Goal: Task Accomplishment & Management: Complete application form

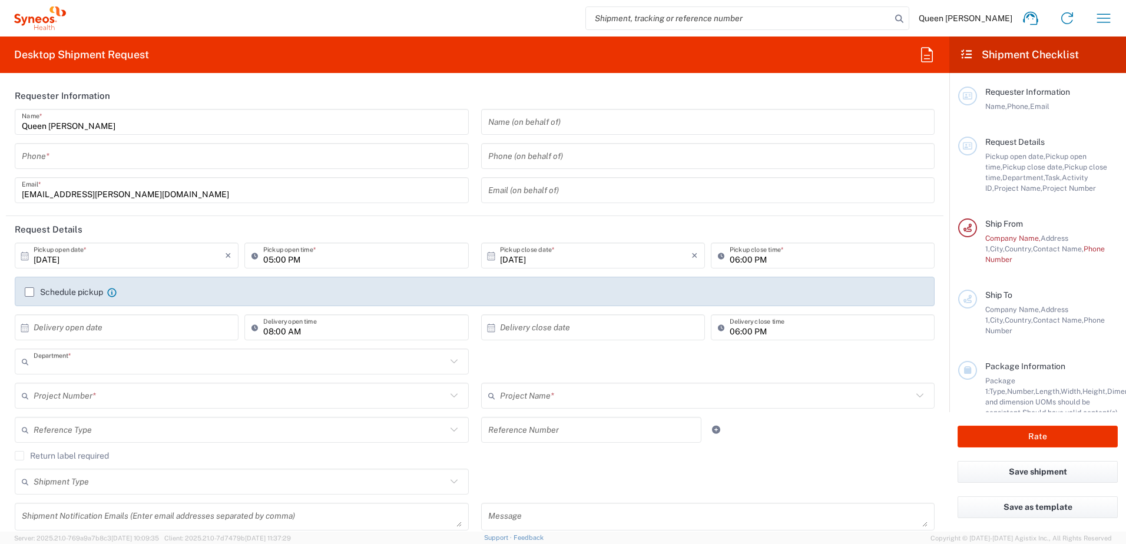
type input "3229"
type input "[GEOGRAPHIC_DATA]"
type input "Syneos Health UK Limited"
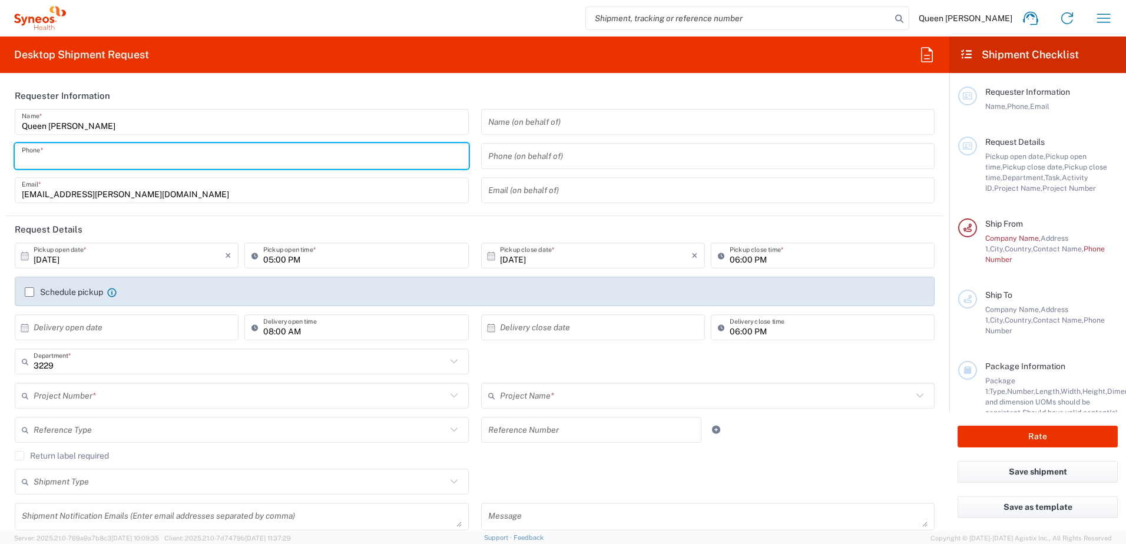
click at [163, 163] on input "tel" at bounding box center [242, 156] width 440 height 21
type input "07979165069"
click at [32, 293] on label "Schedule pickup" at bounding box center [64, 292] width 78 height 9
click at [29, 292] on input "Schedule pickup" at bounding box center [29, 292] width 0 height 0
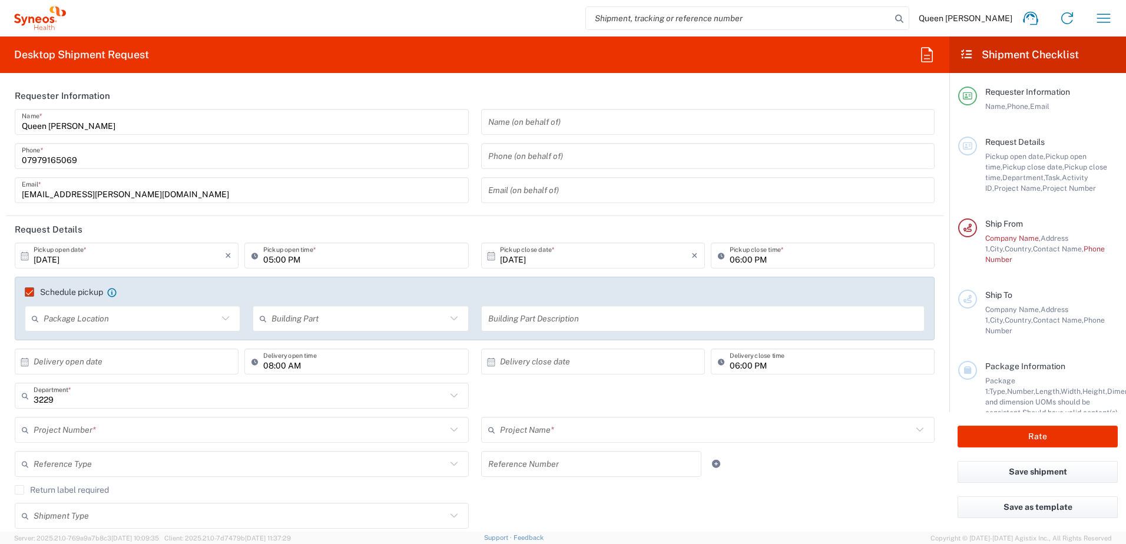
click at [172, 262] on input "[DATE]" at bounding box center [129, 256] width 191 height 21
click at [27, 253] on icon at bounding box center [24, 256] width 11 height 11
click at [24, 256] on icon at bounding box center [24, 256] width 11 height 11
drag, startPoint x: 49, startPoint y: 261, endPoint x: 561, endPoint y: 277, distance: 512.2
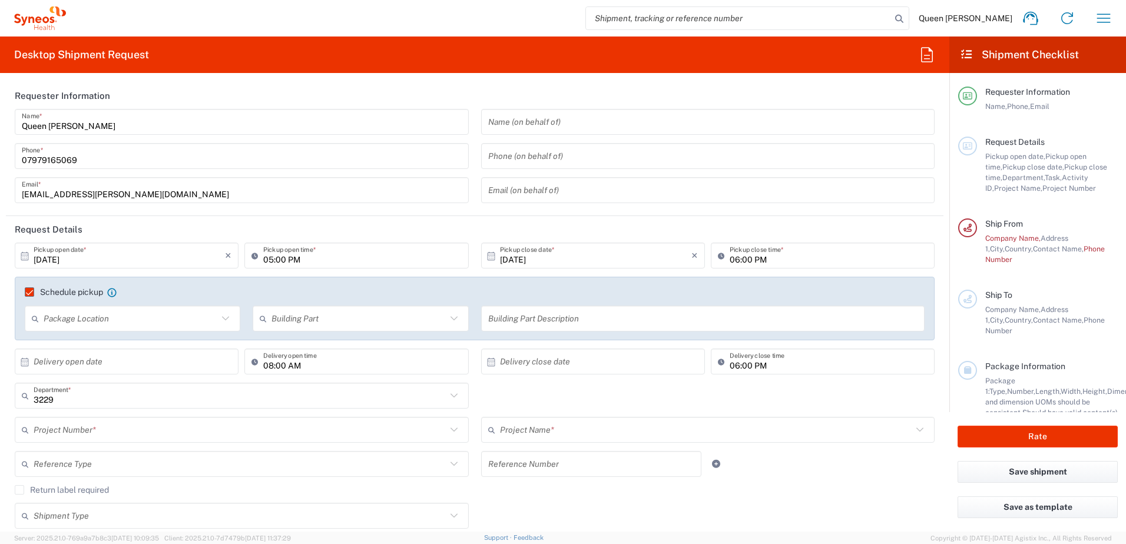
click at [49, 260] on input "[DATE]" at bounding box center [129, 256] width 191 height 21
click at [32, 296] on label "Schedule pickup" at bounding box center [64, 292] width 78 height 9
click at [24, 292] on input "Schedule pickup" at bounding box center [24, 292] width 0 height 0
click at [29, 292] on label "Schedule pickup" at bounding box center [64, 292] width 78 height 9
click at [24, 292] on input "Schedule pickup" at bounding box center [24, 292] width 0 height 0
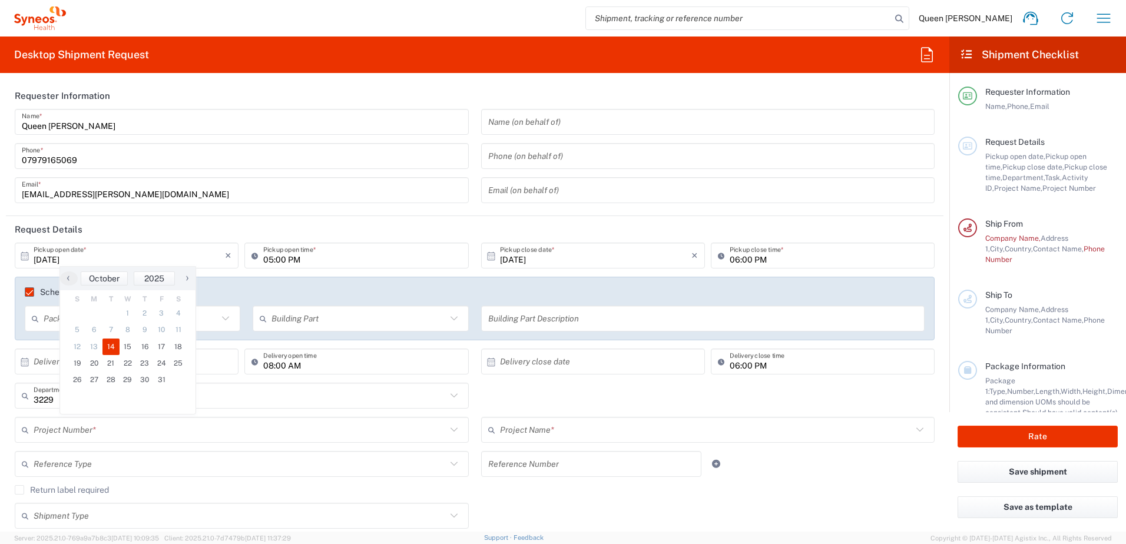
click at [29, 292] on label "Schedule pickup" at bounding box center [64, 292] width 78 height 9
click at [24, 292] on input "Schedule pickup" at bounding box center [24, 292] width 0 height 0
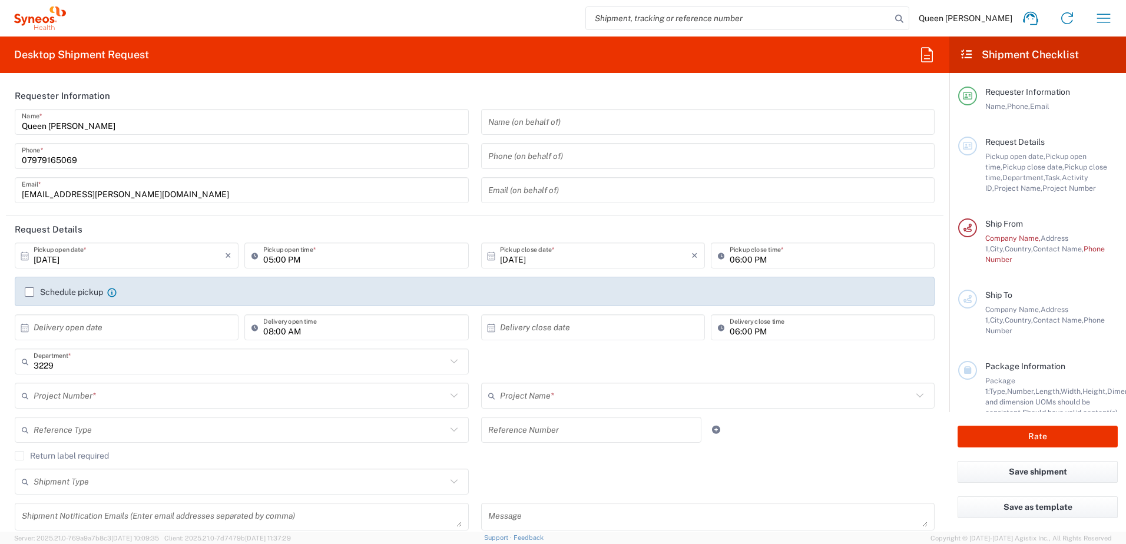
click at [29, 292] on label "Schedule pickup" at bounding box center [64, 292] width 78 height 9
click at [29, 292] on input "Schedule pickup" at bounding box center [29, 292] width 0 height 0
click at [29, 292] on label "Schedule pickup" at bounding box center [64, 292] width 78 height 9
click at [29, 292] on input "Schedule pickup" at bounding box center [29, 292] width 0 height 0
click at [31, 292] on label "Schedule pickup" at bounding box center [64, 292] width 78 height 9
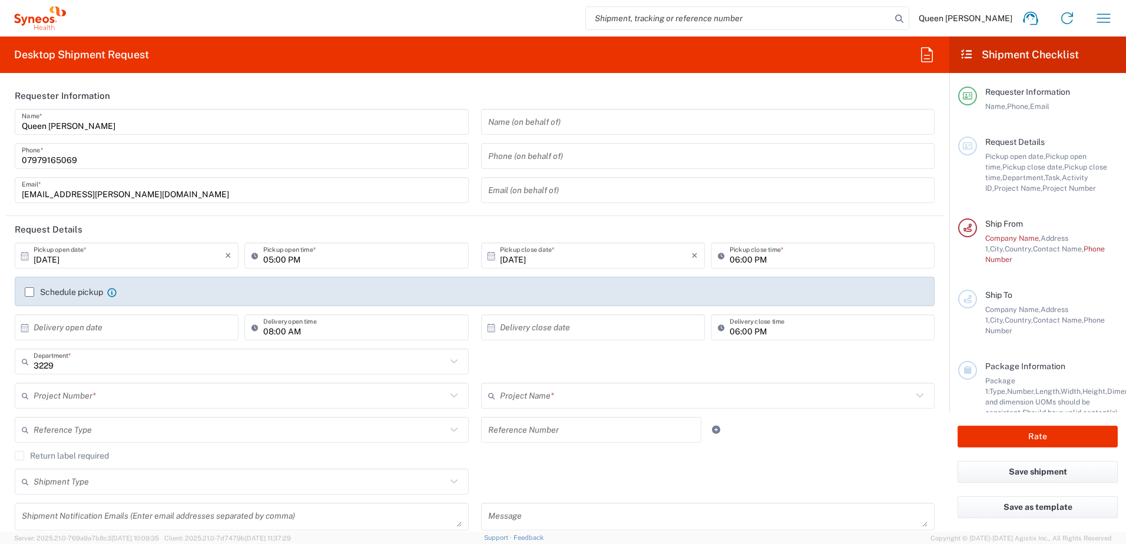
click at [29, 292] on input "Schedule pickup" at bounding box center [29, 292] width 0 height 0
click at [275, 282] on div "Schedule pickup When scheduling a pickup please be sure to meet the following c…" at bounding box center [475, 291] width 920 height 29
click at [326, 305] on div "Schedule pickup When scheduling a pickup please be sure to meet the following c…" at bounding box center [475, 296] width 913 height 19
click at [31, 256] on svg-icon at bounding box center [28, 255] width 12 height 11
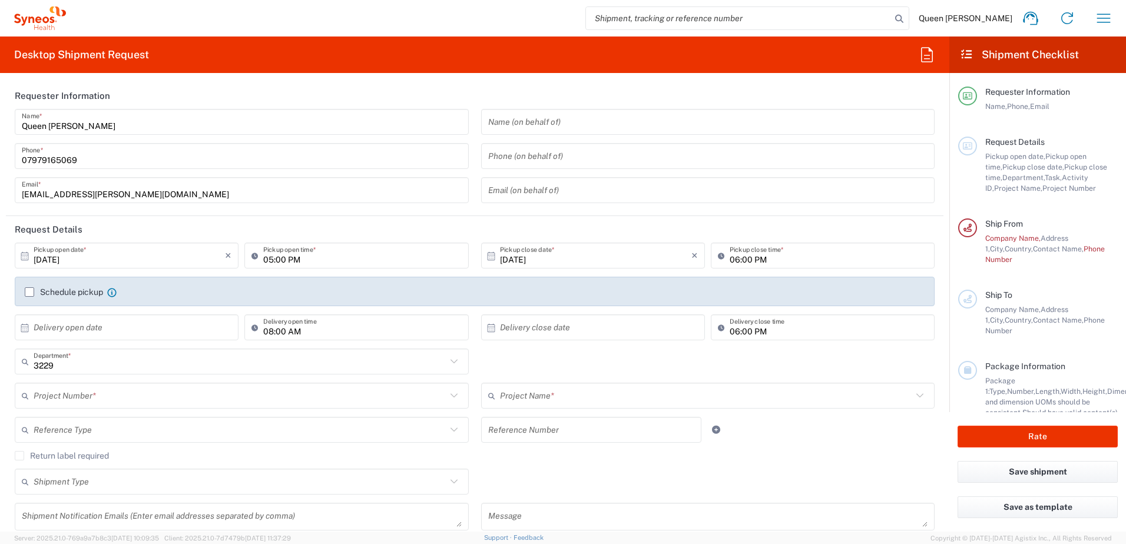
click at [24, 255] on icon at bounding box center [25, 256] width 8 height 8
click at [61, 260] on input "[DATE]" at bounding box center [129, 256] width 191 height 21
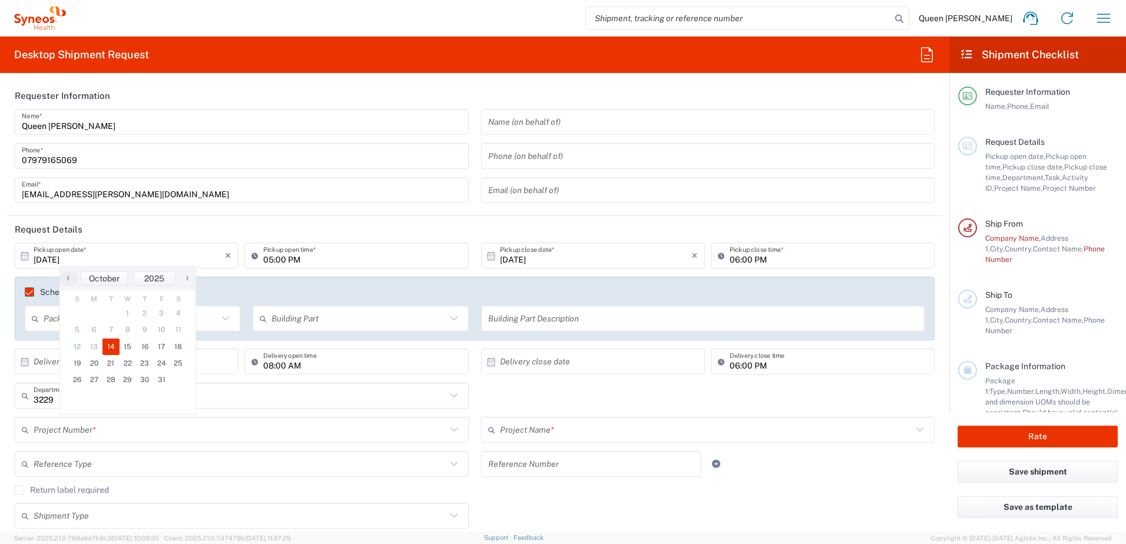
click at [325, 402] on input "3229" at bounding box center [240, 396] width 413 height 21
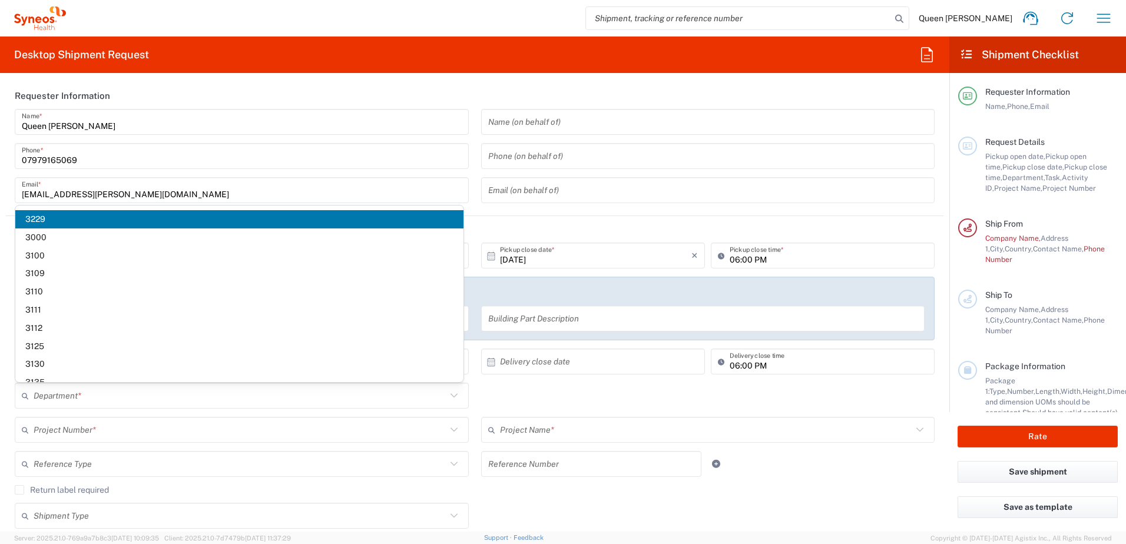
click at [586, 401] on div "Department * 3229 3000 3100 3109 3110 3111 3112 3125 3130 3135 3136 3150 3155 3…" at bounding box center [475, 400] width 933 height 34
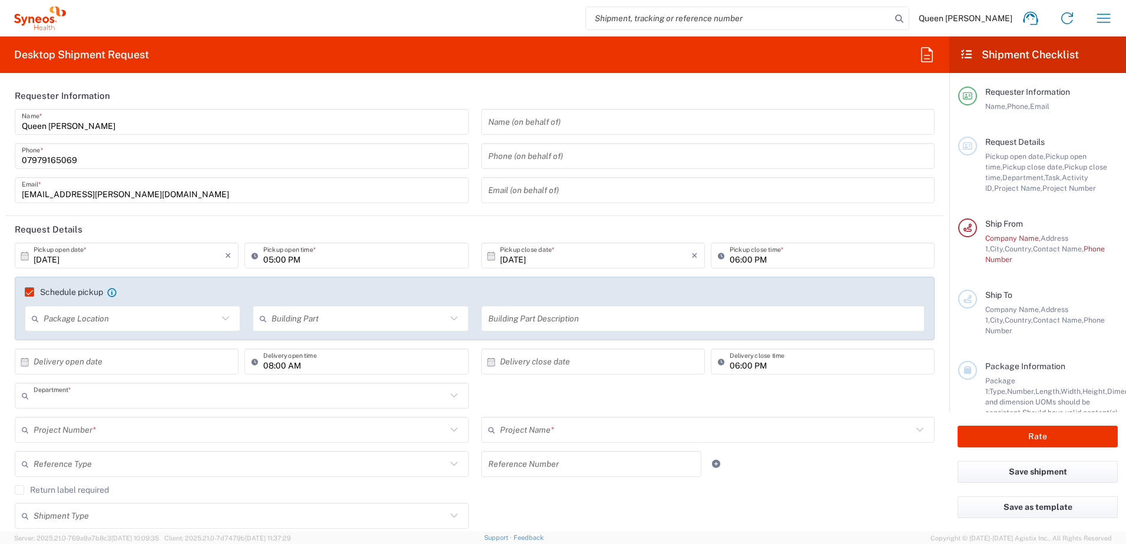
type input "3229"
click at [613, 217] on header "Request Details" at bounding box center [475, 229] width 938 height 27
click at [22, 364] on icon at bounding box center [24, 362] width 11 height 11
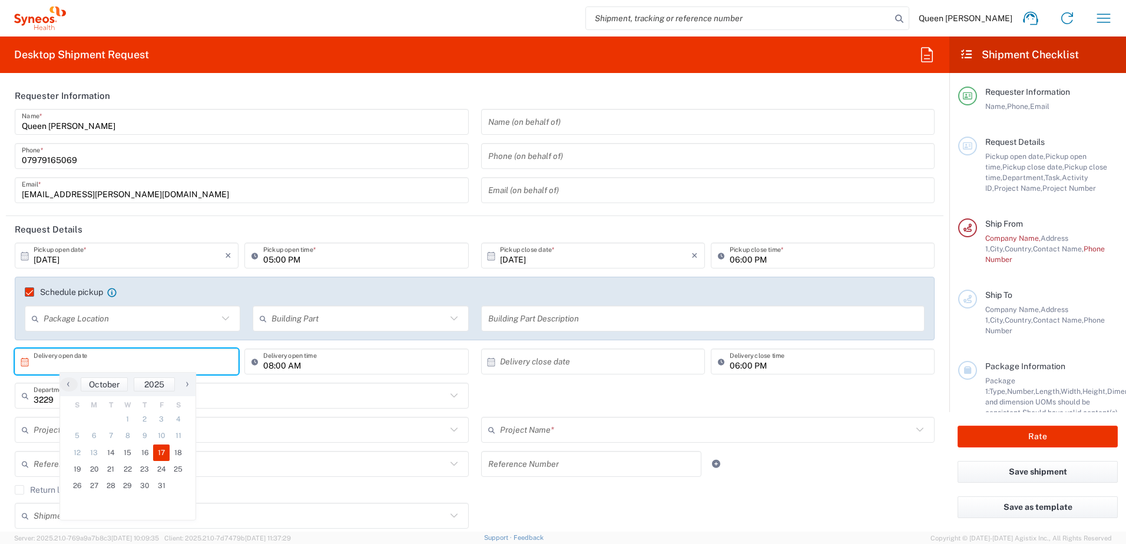
click at [160, 452] on span "17" at bounding box center [161, 453] width 17 height 16
type input "[DATE]"
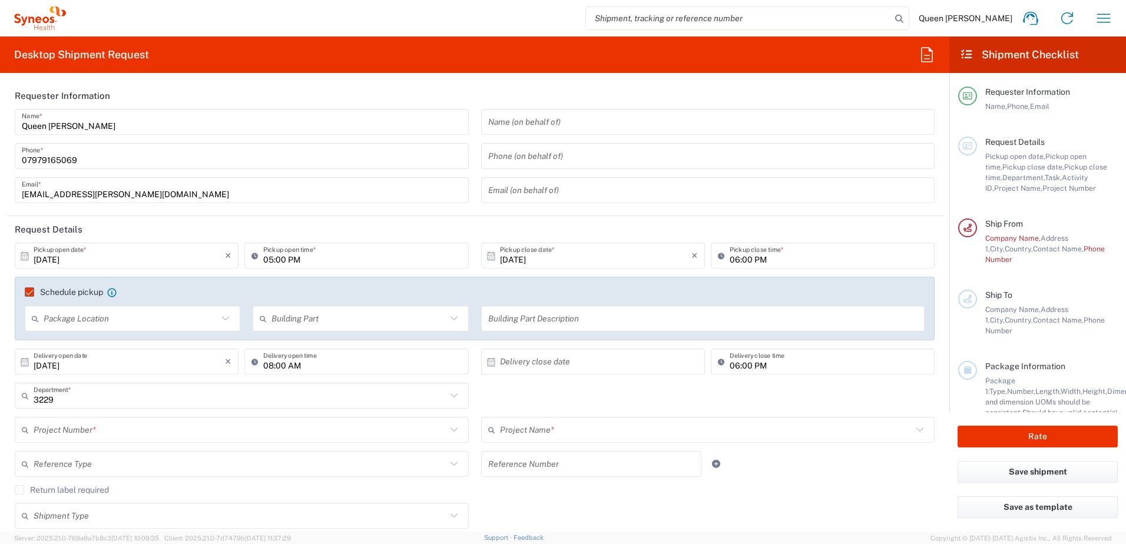
click at [225, 255] on icon "×" at bounding box center [228, 255] width 6 height 19
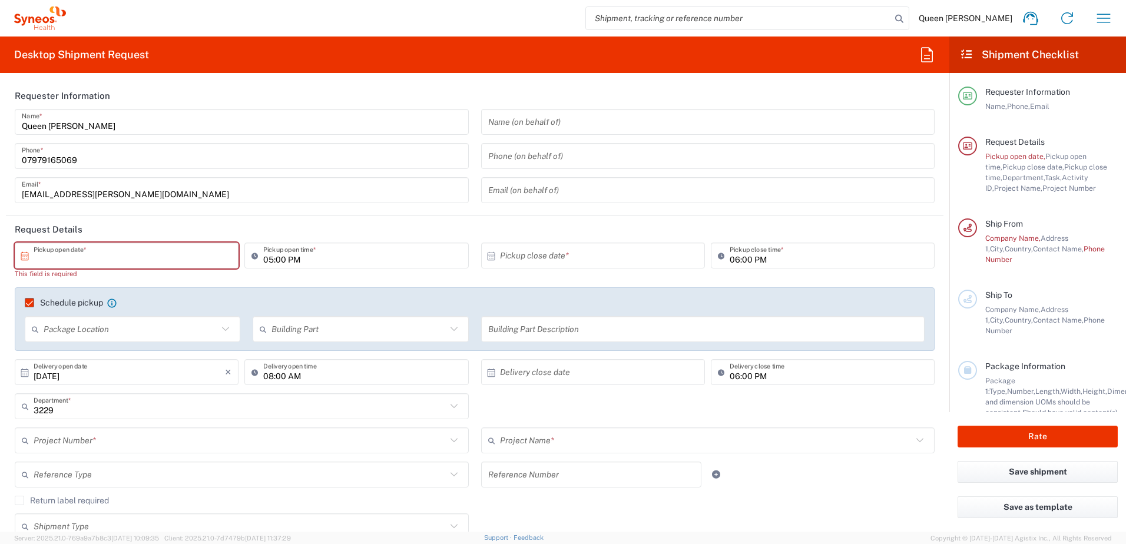
click at [24, 258] on icon at bounding box center [24, 256] width 11 height 11
click at [24, 255] on icon at bounding box center [24, 256] width 11 height 11
click at [24, 253] on icon at bounding box center [24, 256] width 11 height 11
click at [24, 254] on icon at bounding box center [24, 256] width 11 height 11
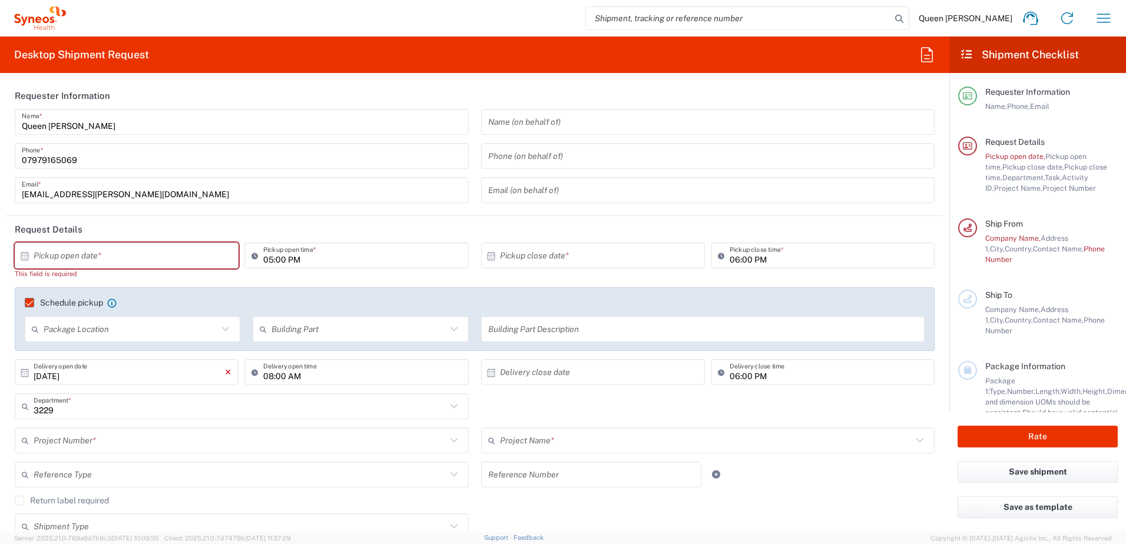
click at [225, 372] on icon "×" at bounding box center [228, 372] width 6 height 19
click at [63, 256] on input "text" at bounding box center [129, 256] width 191 height 21
click at [239, 455] on div "Project Number * **6183 DEPARTMENTAL EXPENSE #C2015019517 [PERSON_NAME] 7046933…" at bounding box center [242, 445] width 467 height 34
click at [21, 256] on icon at bounding box center [25, 256] width 8 height 8
click at [365, 220] on header "Request Details" at bounding box center [475, 229] width 938 height 27
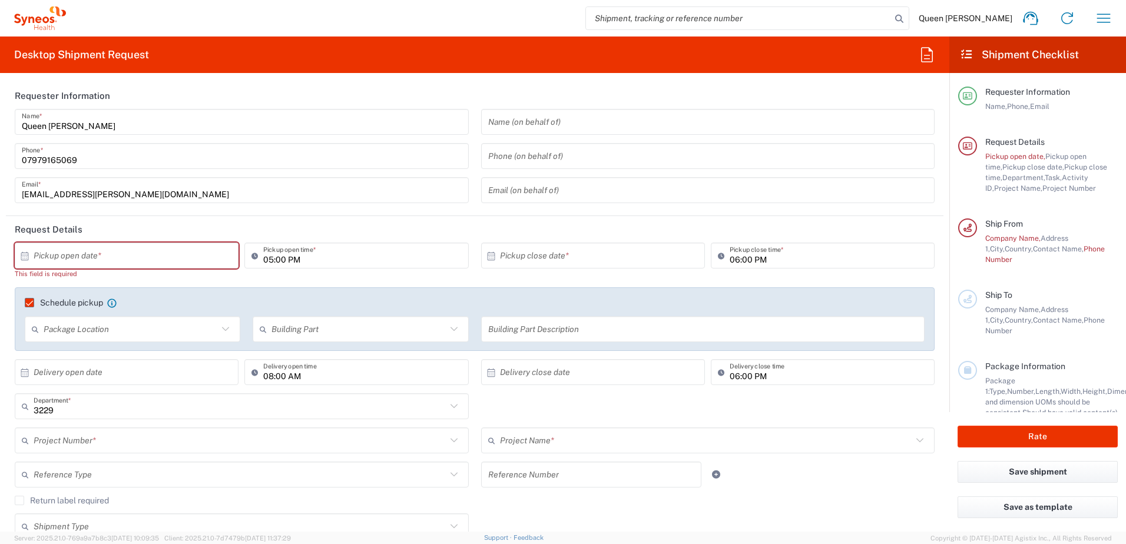
click at [411, 266] on div "05:00 PM Pickup open time *" at bounding box center [356, 256] width 224 height 26
click at [401, 259] on input "05:00 PM" at bounding box center [362, 256] width 198 height 21
click at [71, 253] on input "text" at bounding box center [129, 256] width 191 height 21
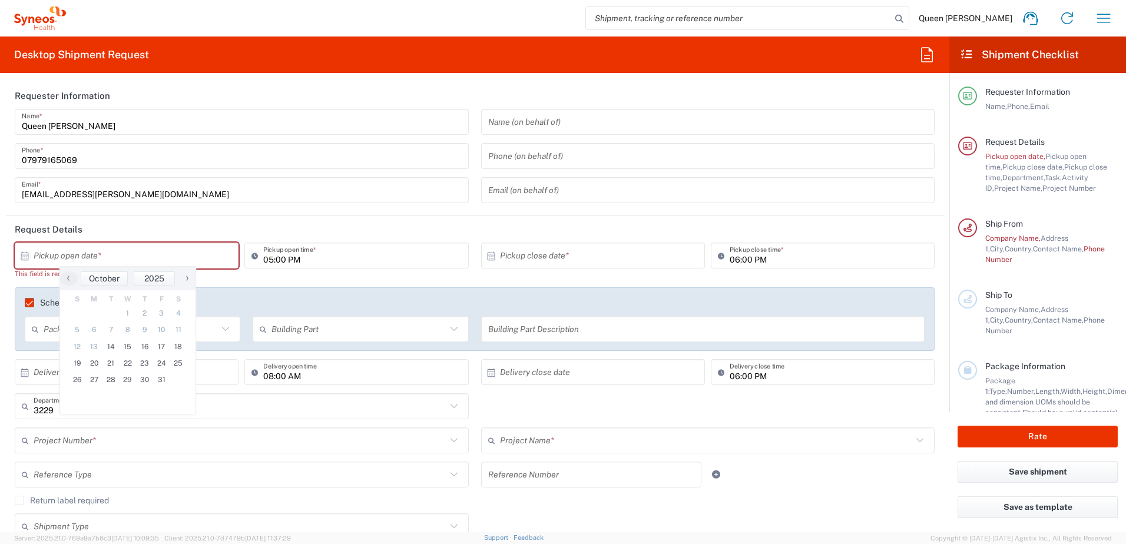
click at [24, 256] on icon at bounding box center [24, 256] width 11 height 11
click at [25, 255] on icon at bounding box center [25, 256] width 8 height 8
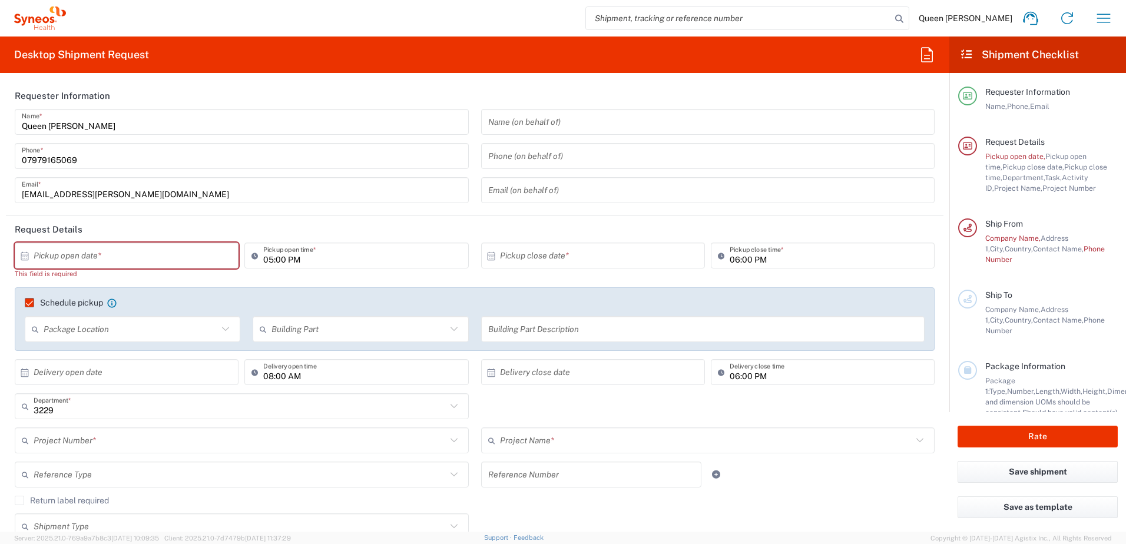
click at [24, 255] on icon at bounding box center [25, 256] width 8 height 8
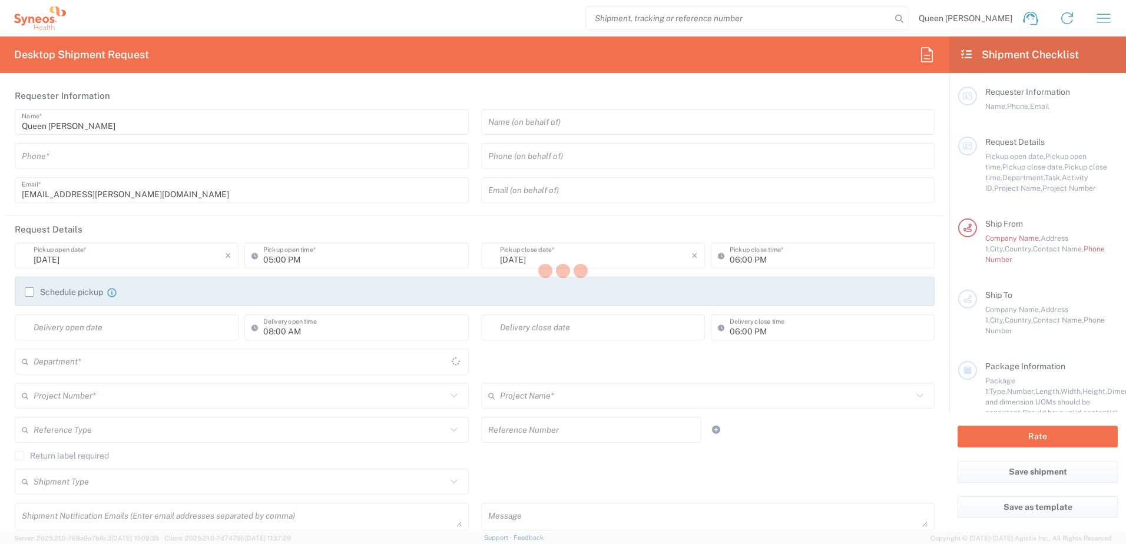
type input "3229"
type input "England"
type input "United Kingdom"
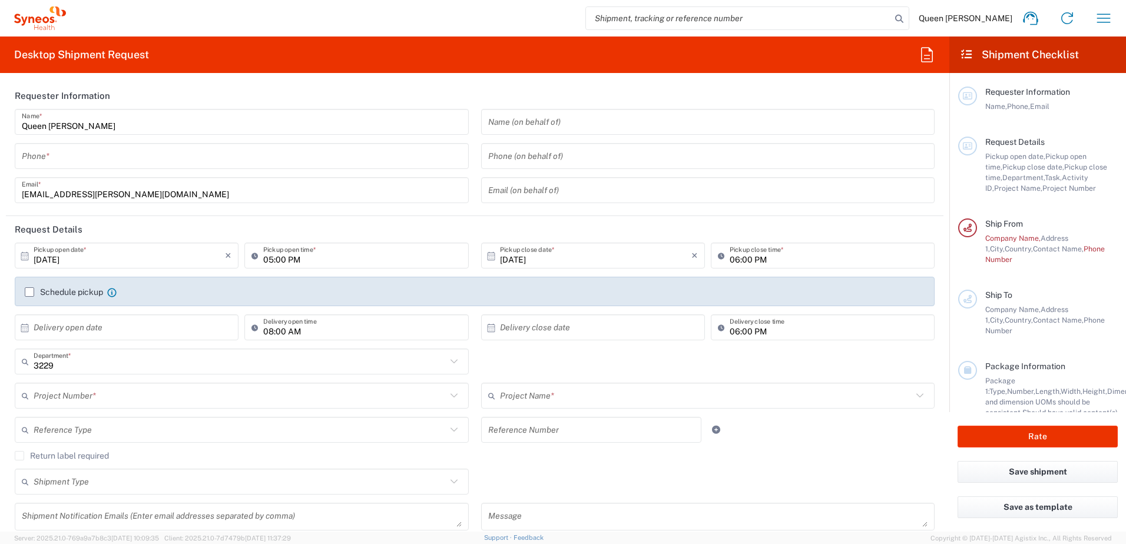
type input "Syneos Health UK Limited"
click at [447, 394] on icon at bounding box center [454, 395] width 15 height 15
click at [449, 396] on icon at bounding box center [454, 395] width 15 height 15
click at [447, 396] on icon at bounding box center [454, 395] width 15 height 15
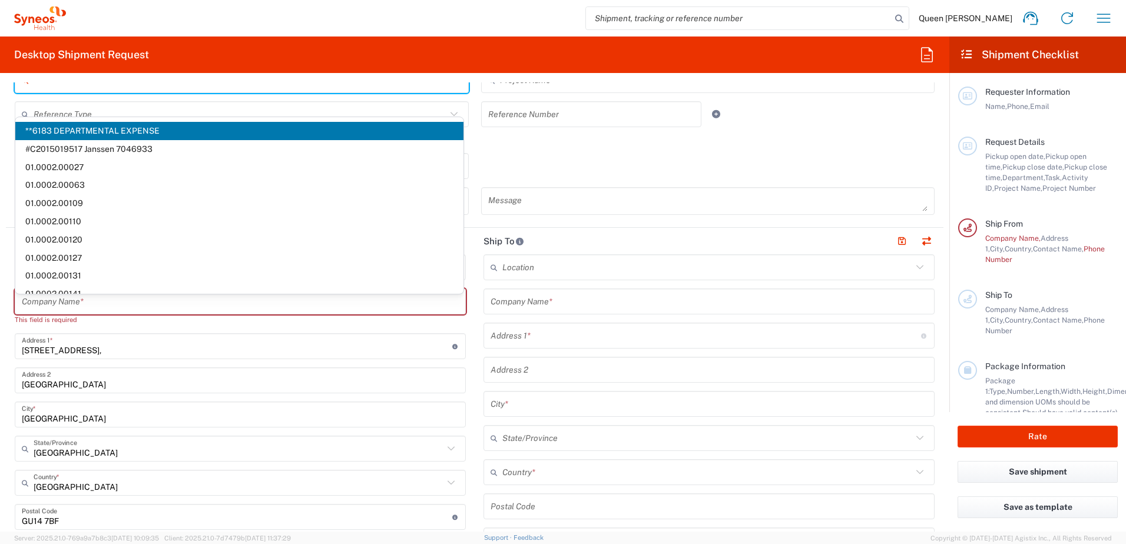
scroll to position [295, 0]
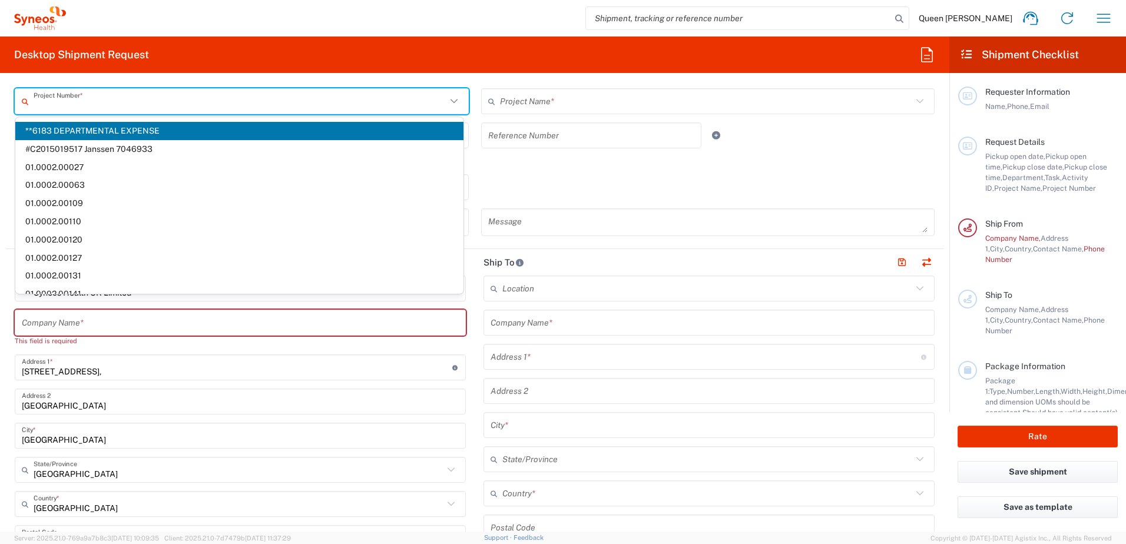
click at [785, 137] on div "Reference Type Account Type Activity ID Airline Appointment Number ASN Batch Re…" at bounding box center [475, 140] width 933 height 34
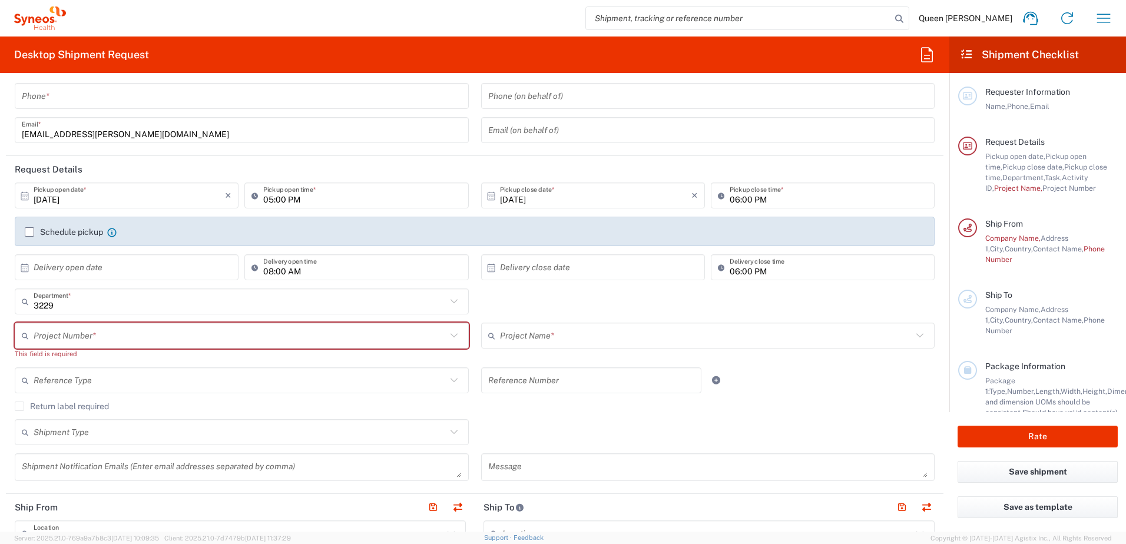
scroll to position [59, 0]
click at [450, 338] on icon at bounding box center [453, 337] width 7 height 4
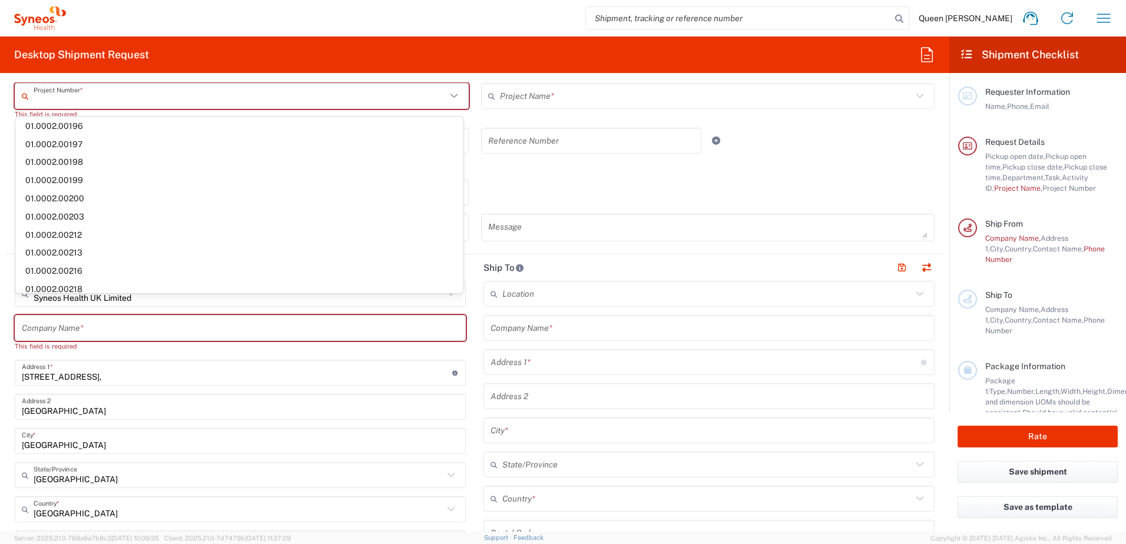
scroll to position [295, 0]
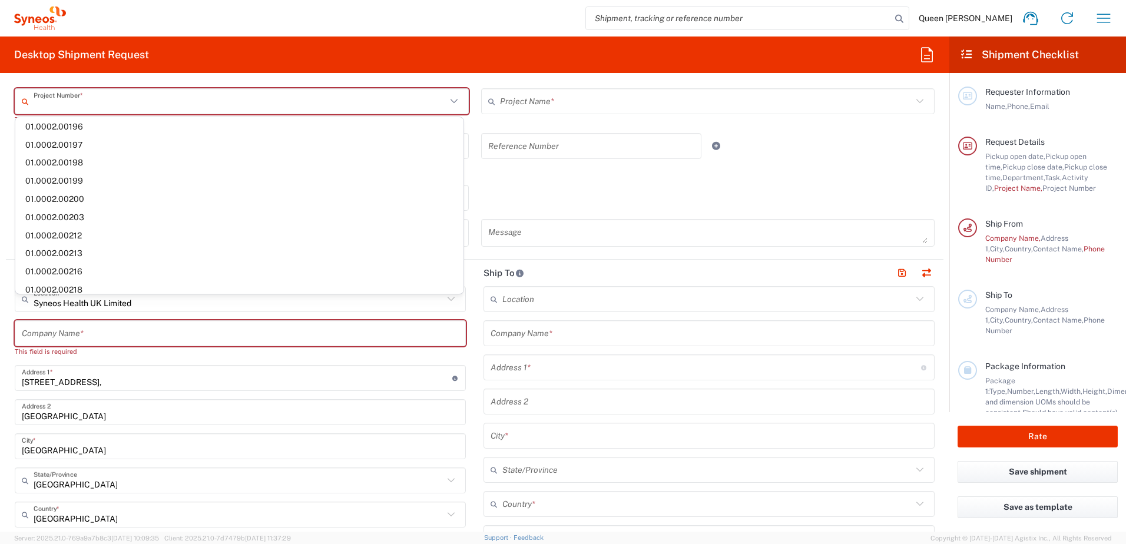
click at [584, 204] on div "Shipment Type Batch Regular" at bounding box center [475, 202] width 933 height 34
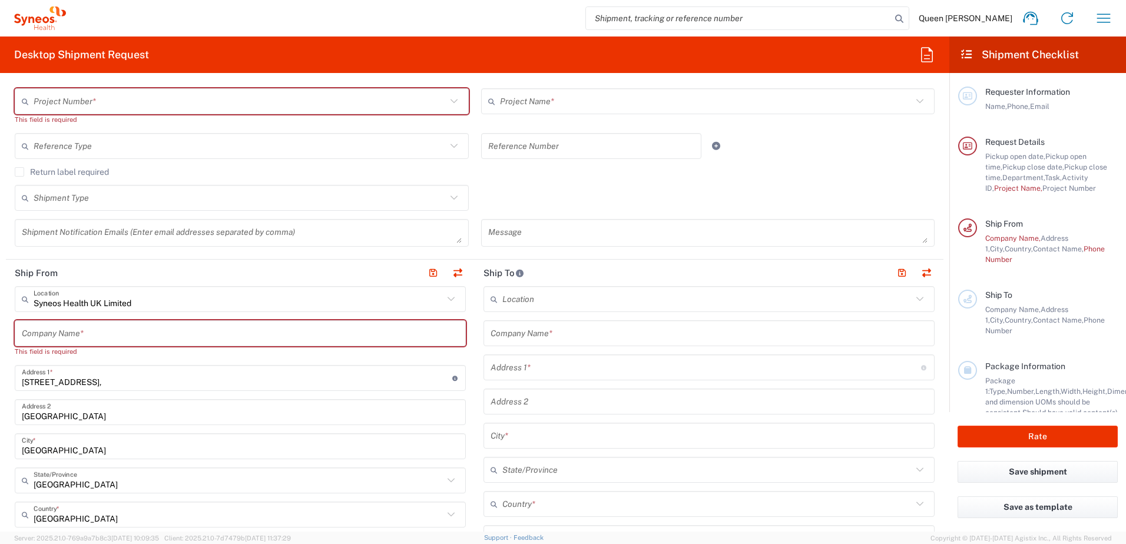
click at [452, 300] on icon at bounding box center [451, 299] width 15 height 15
click at [447, 299] on icon at bounding box center [451, 299] width 15 height 15
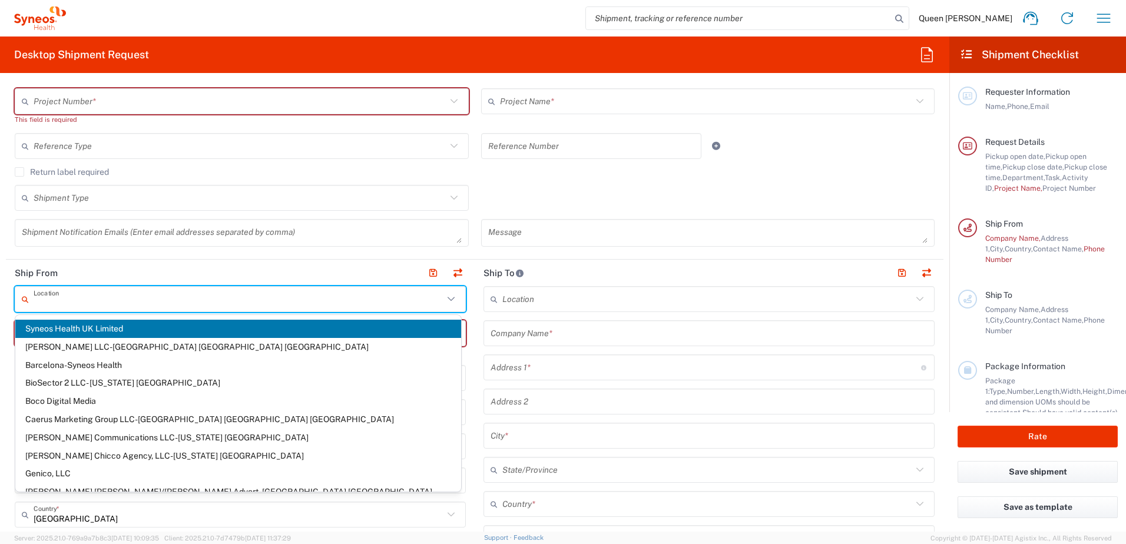
drag, startPoint x: 674, startPoint y: 390, endPoint x: 421, endPoint y: 485, distance: 270.2
click at [674, 389] on div "Address 2" at bounding box center [709, 402] width 451 height 26
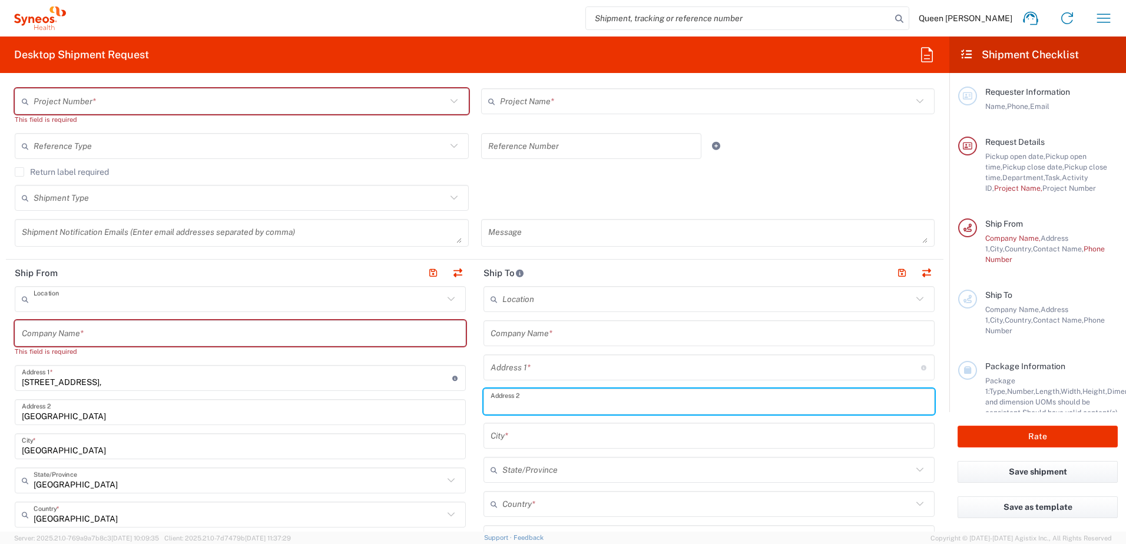
type input "Syneos Health UK Limited"
drag, startPoint x: 226, startPoint y: 392, endPoint x: 237, endPoint y: 382, distance: 15.0
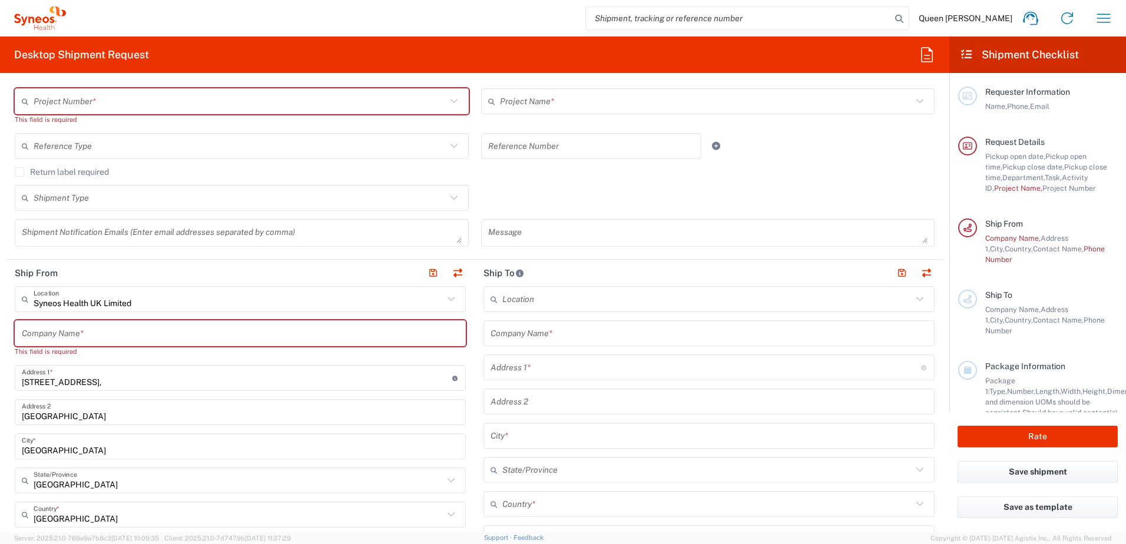
click at [238, 382] on input "[STREET_ADDRESS]," at bounding box center [237, 378] width 431 height 21
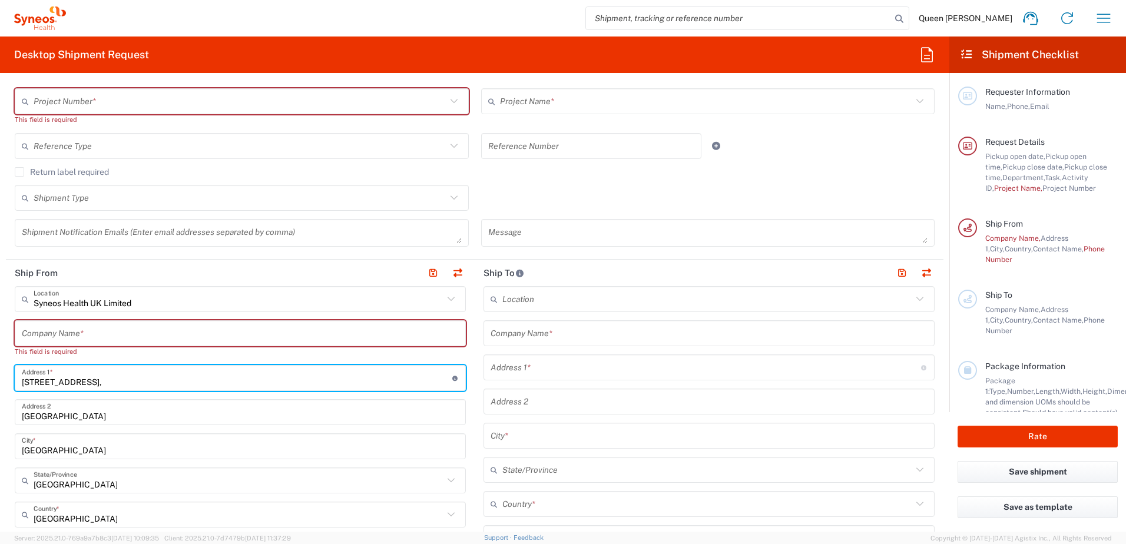
click at [602, 303] on input "text" at bounding box center [708, 299] width 410 height 21
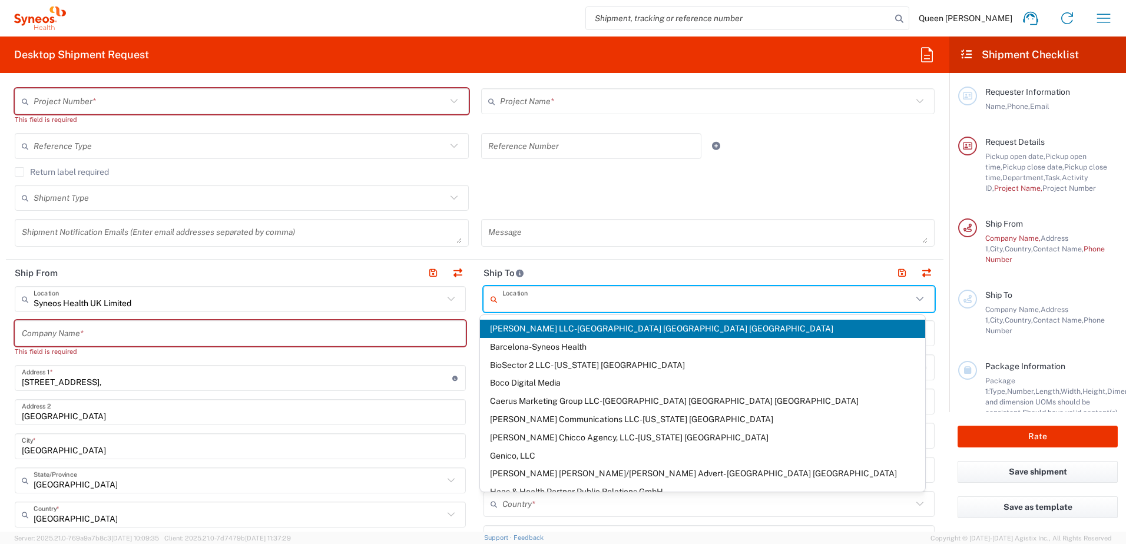
click at [604, 302] on input "text" at bounding box center [708, 299] width 410 height 21
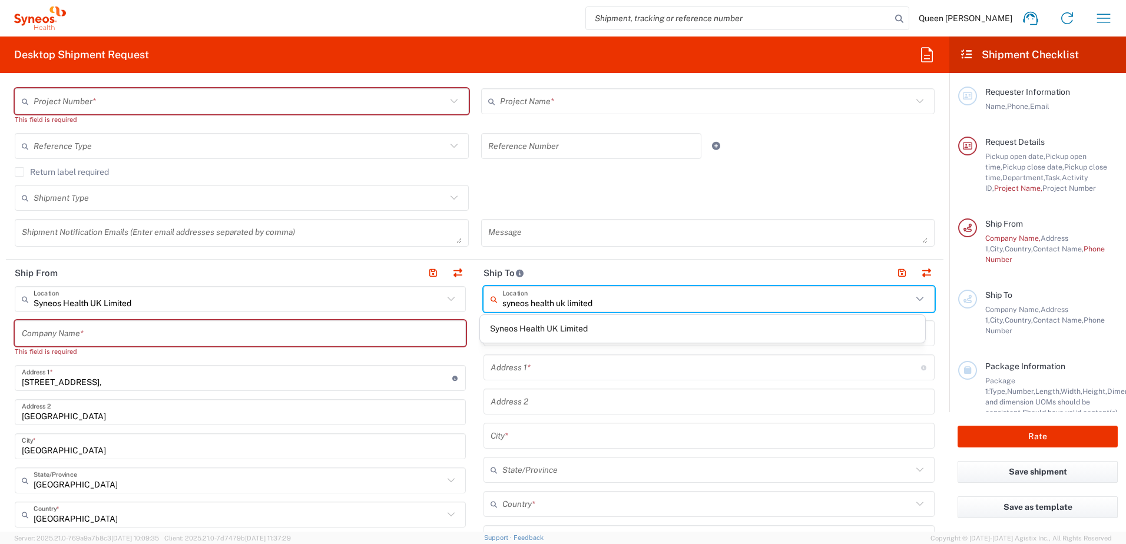
click at [584, 332] on span "Syneos Health UK Limited" at bounding box center [703, 329] width 446 height 18
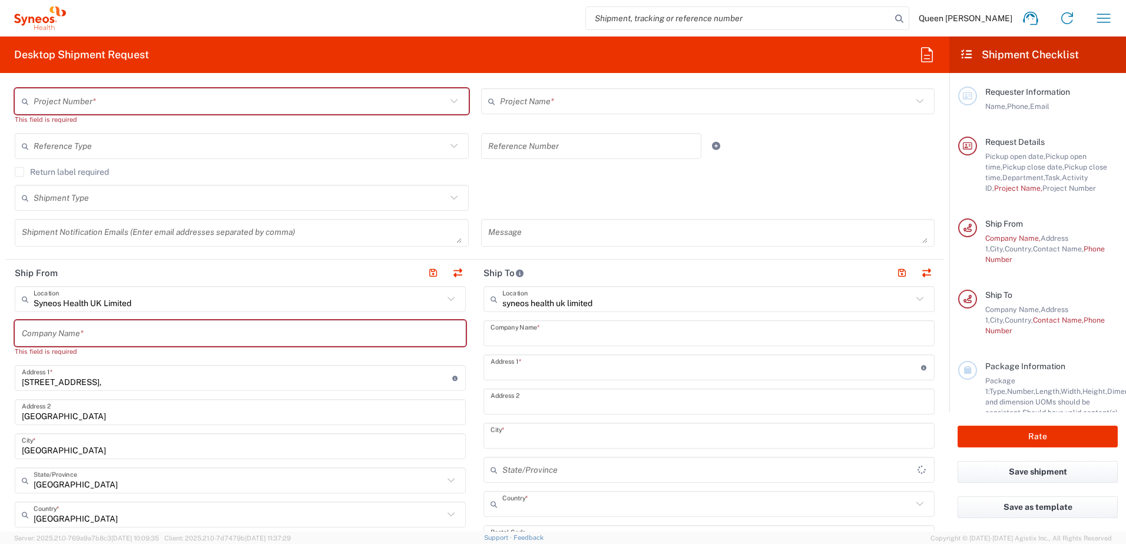
type input "Syneos Health UK Limited"
type input "[STREET_ADDRESS],"
type input "[GEOGRAPHIC_DATA]"
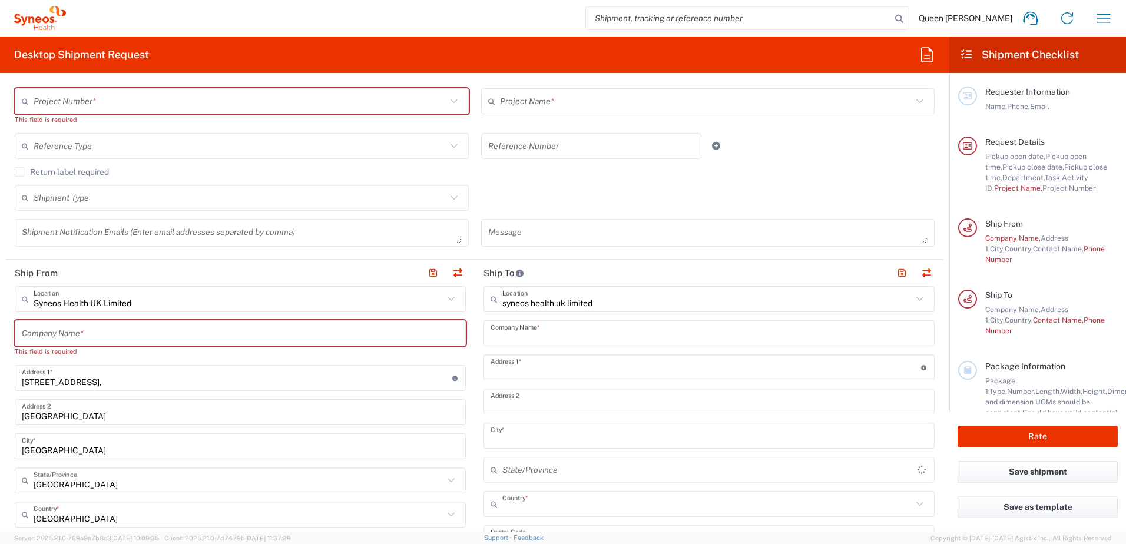
type input "[GEOGRAPHIC_DATA]"
type input "GU14 7BF"
type input "[GEOGRAPHIC_DATA]"
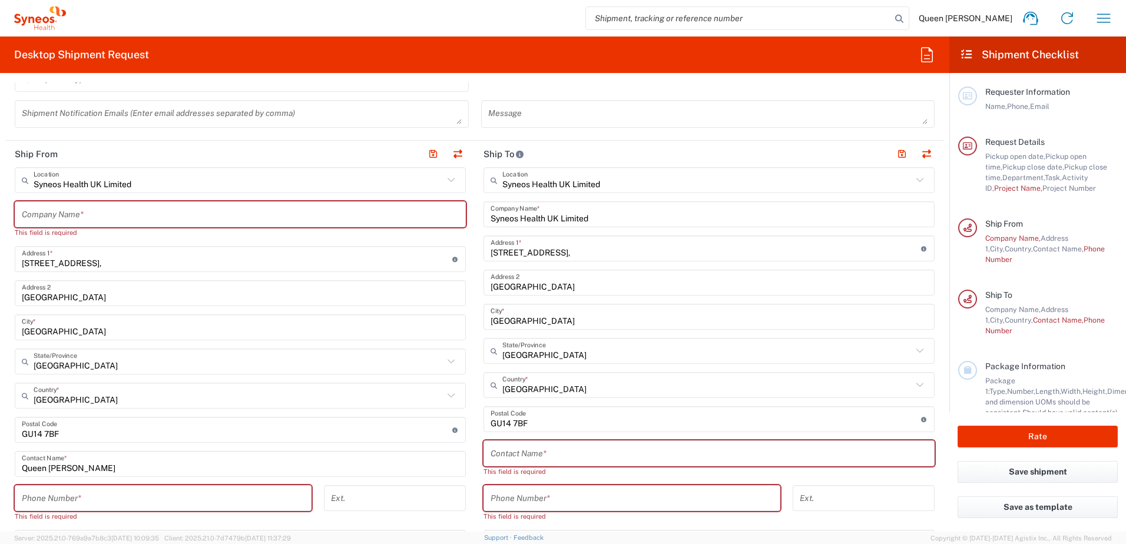
scroll to position [412, 0]
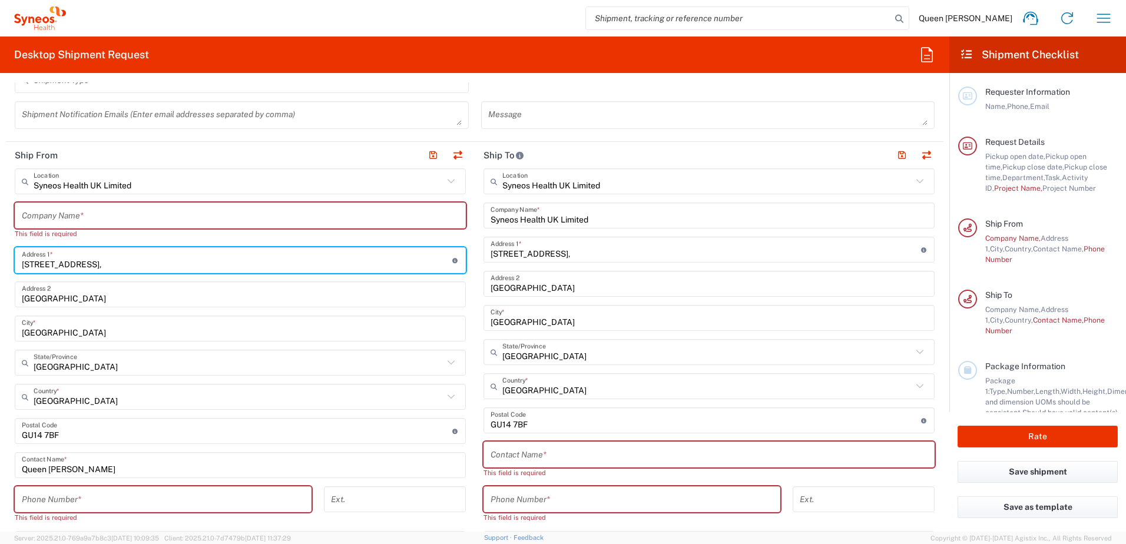
click at [153, 264] on input "[STREET_ADDRESS]," at bounding box center [237, 260] width 431 height 21
type input "1"
click at [42, 259] on input "text" at bounding box center [237, 260] width 431 height 21
click at [309, 435] on input "undefined" at bounding box center [237, 431] width 431 height 21
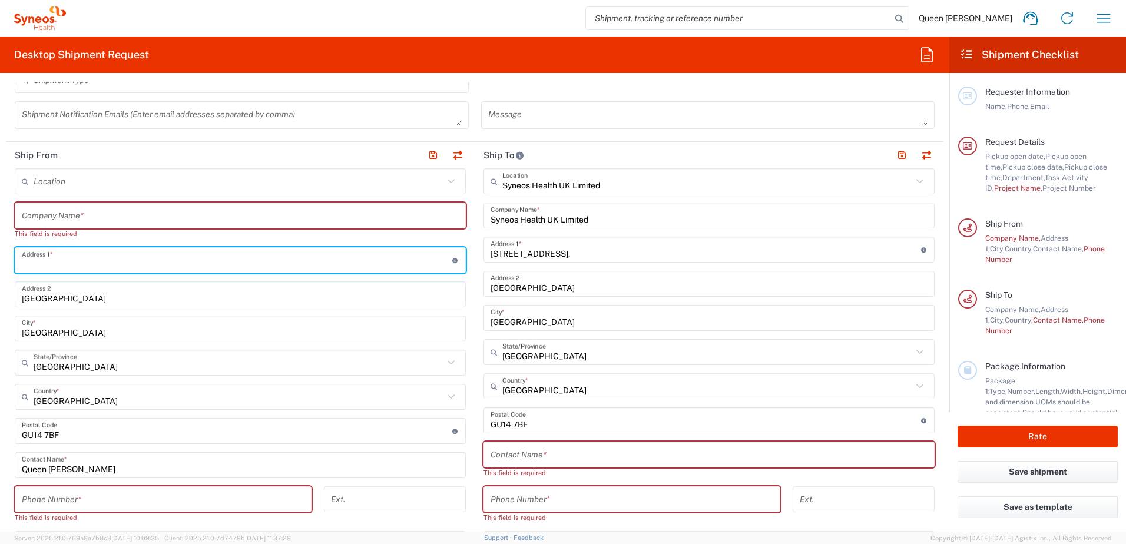
click at [309, 435] on input "undefined" at bounding box center [237, 431] width 431 height 21
click at [95, 432] on input "undefined" at bounding box center [237, 431] width 431 height 21
click at [92, 429] on div "Postal Code Enter Postal Code here" at bounding box center [240, 431] width 451 height 26
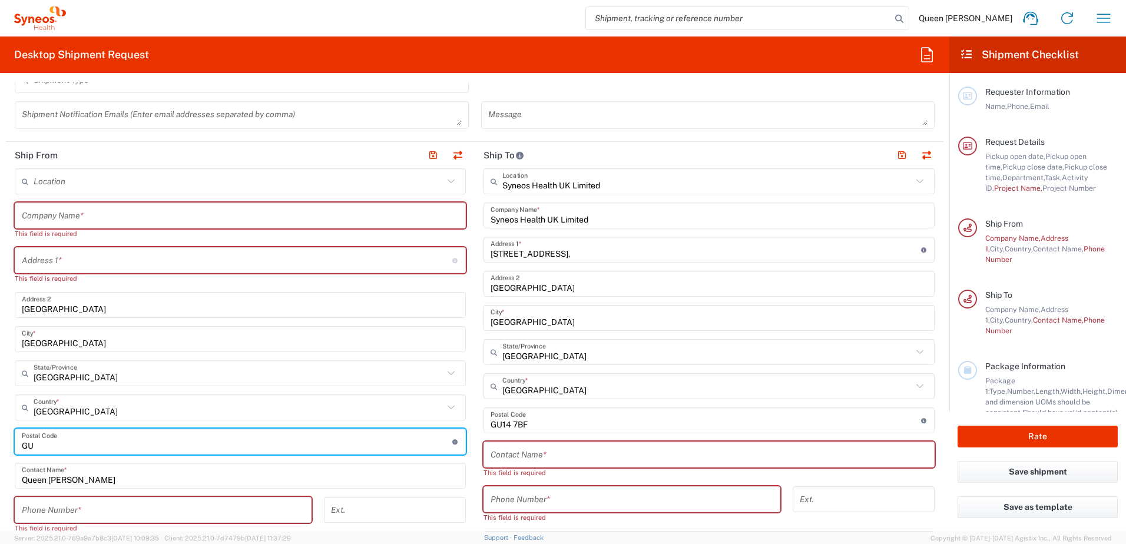
type input "G"
click at [103, 217] on input "text" at bounding box center [240, 216] width 437 height 21
click at [61, 217] on input "text" at bounding box center [240, 216] width 437 height 21
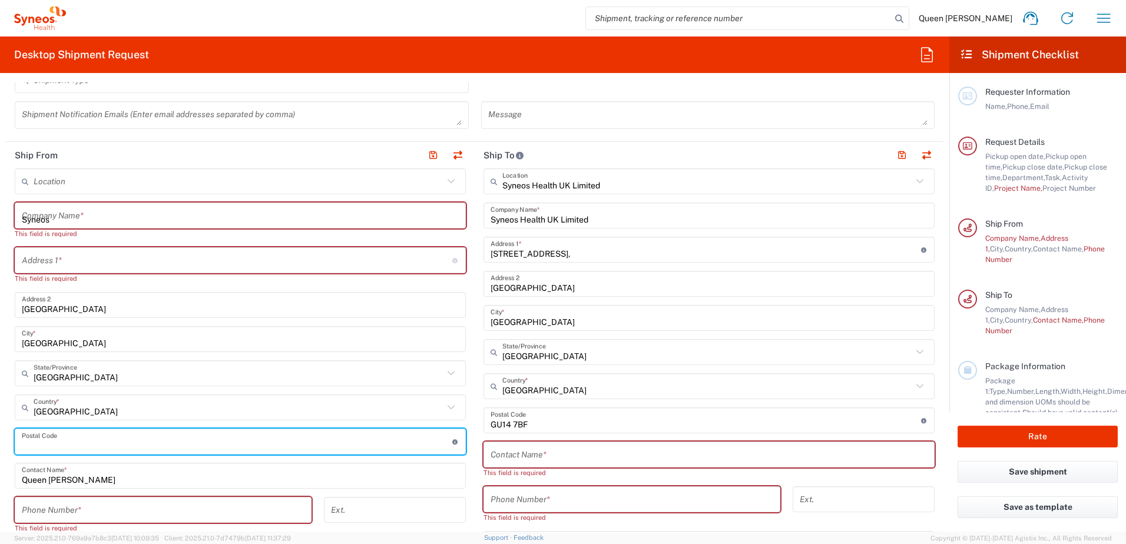
click at [61, 211] on input "Syneos" at bounding box center [240, 216] width 437 height 21
click at [201, 449] on div "Location Addison Whitney LLC-Morrisvile NC US Barcelona-Syneos Health BioSector…" at bounding box center [240, 465] width 451 height 595
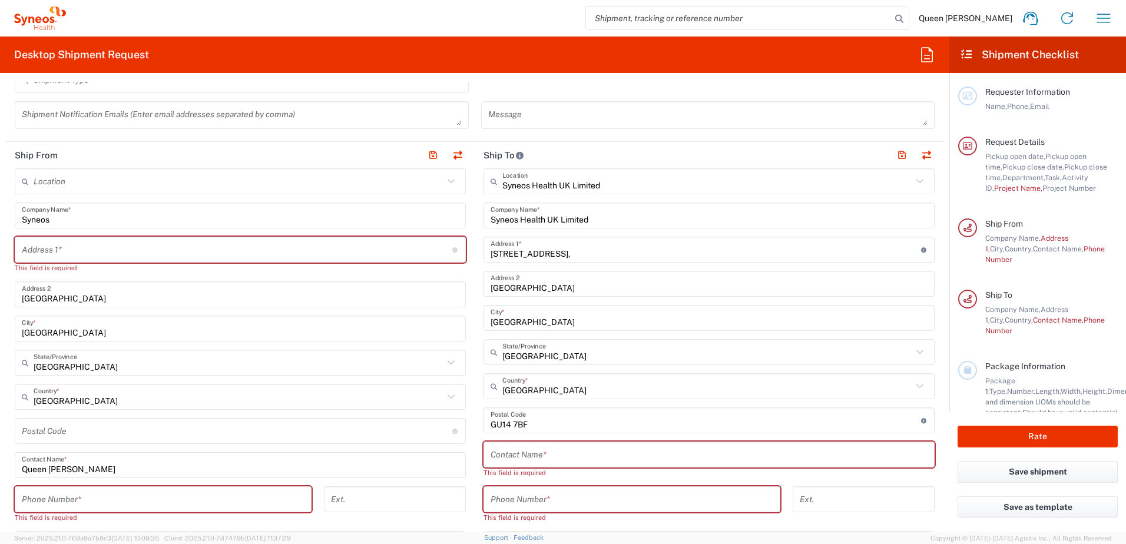
click at [107, 218] on input "Syneos" at bounding box center [240, 216] width 437 height 21
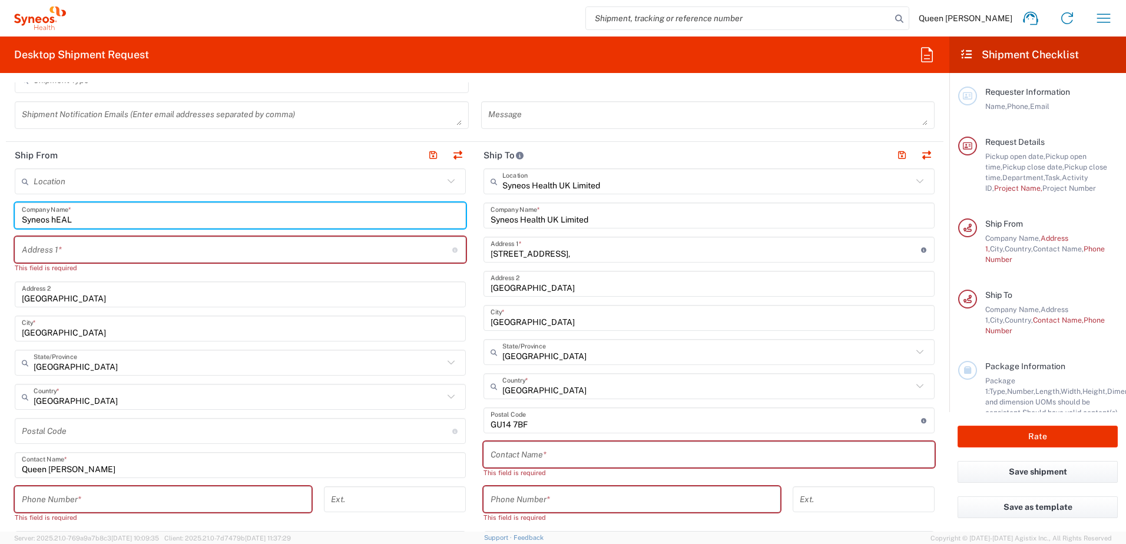
type input "Syneos hEAL"
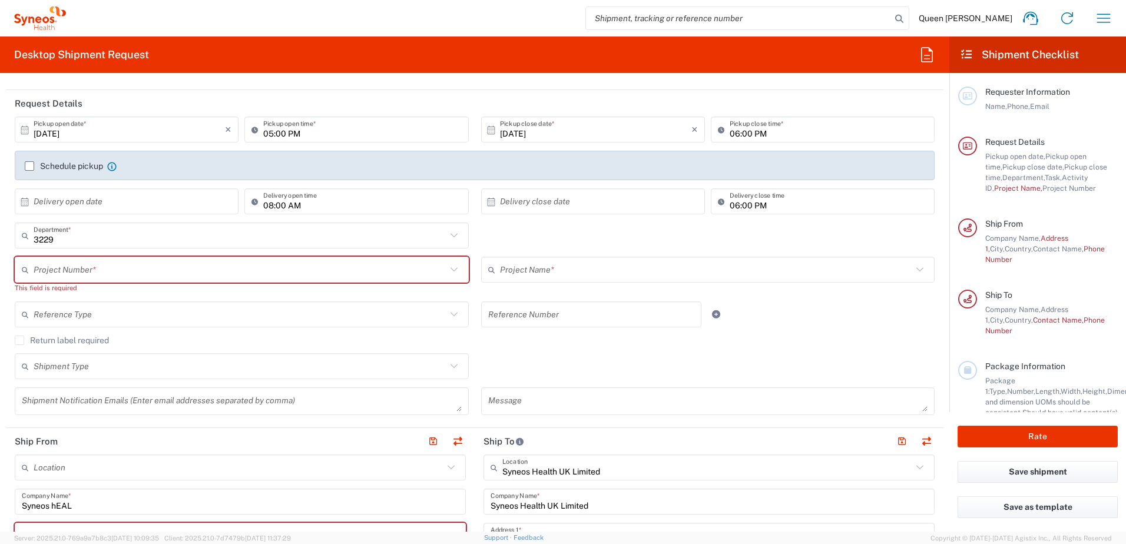
scroll to position [59, 0]
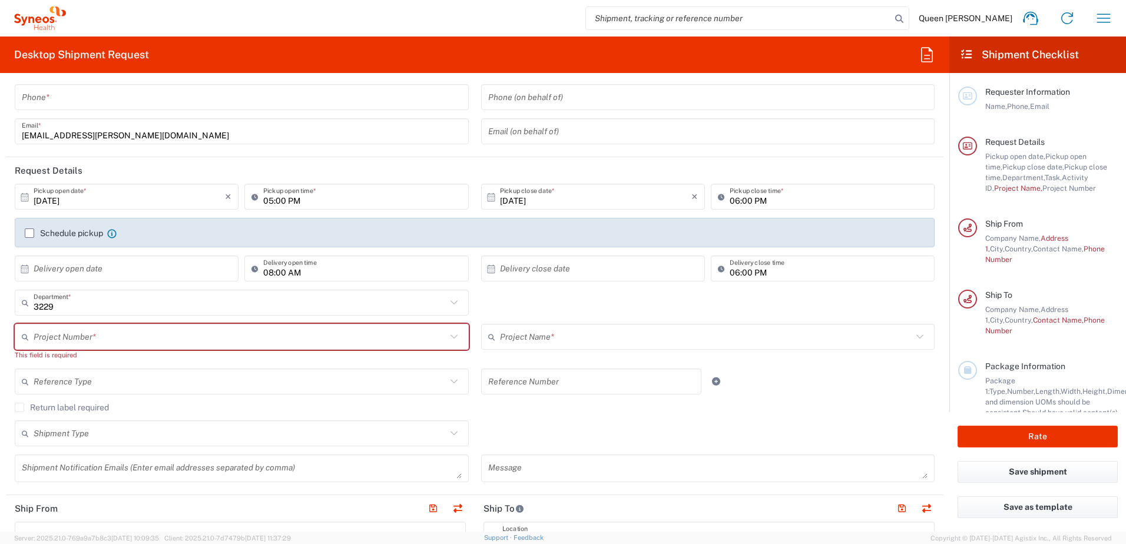
click at [129, 298] on input "3229" at bounding box center [240, 303] width 413 height 21
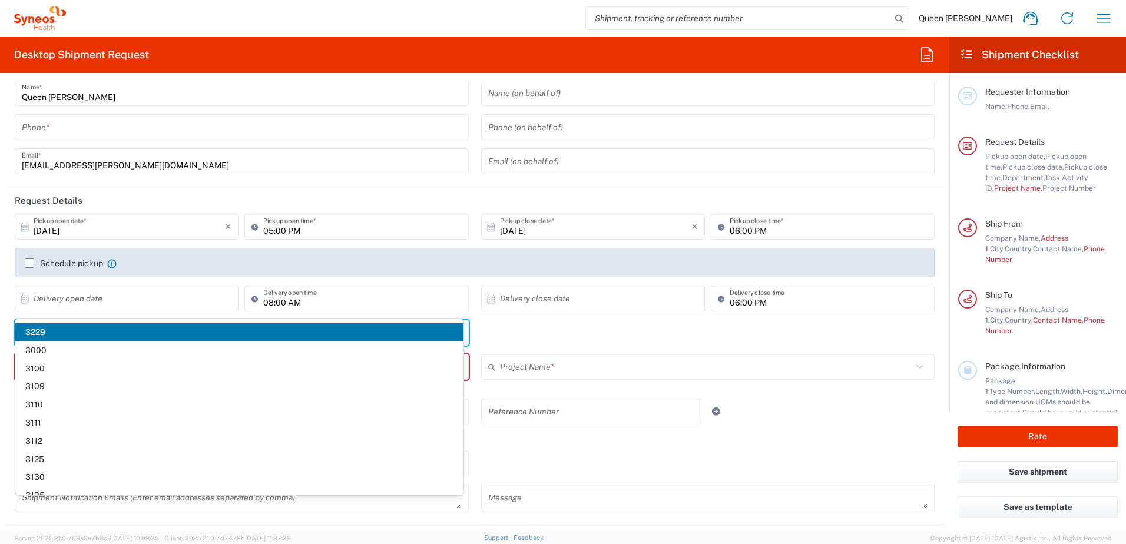
scroll to position [0, 0]
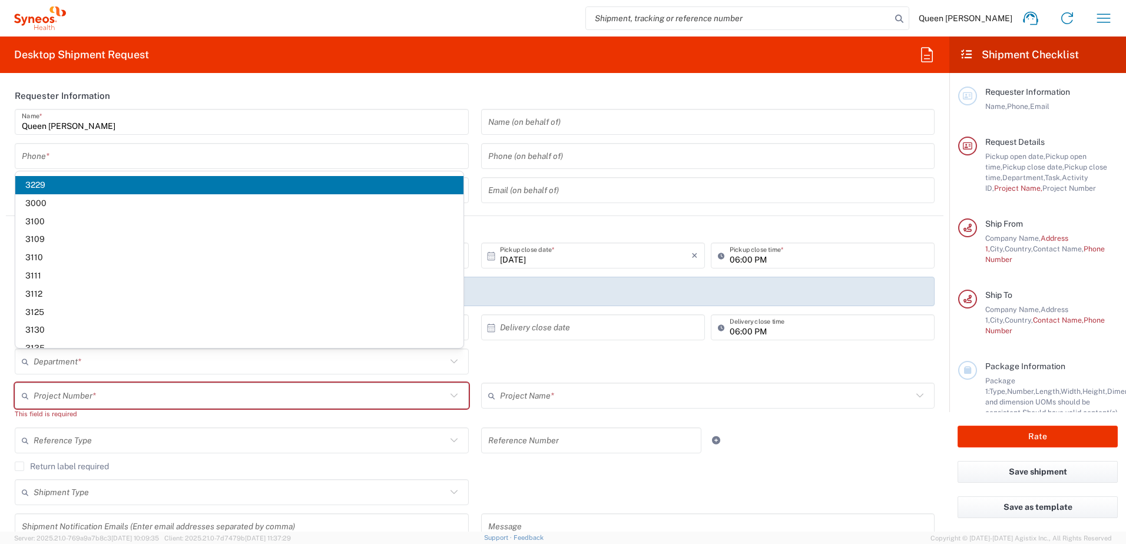
click at [551, 95] on header "Requester Information" at bounding box center [475, 95] width 938 height 27
type input "3229"
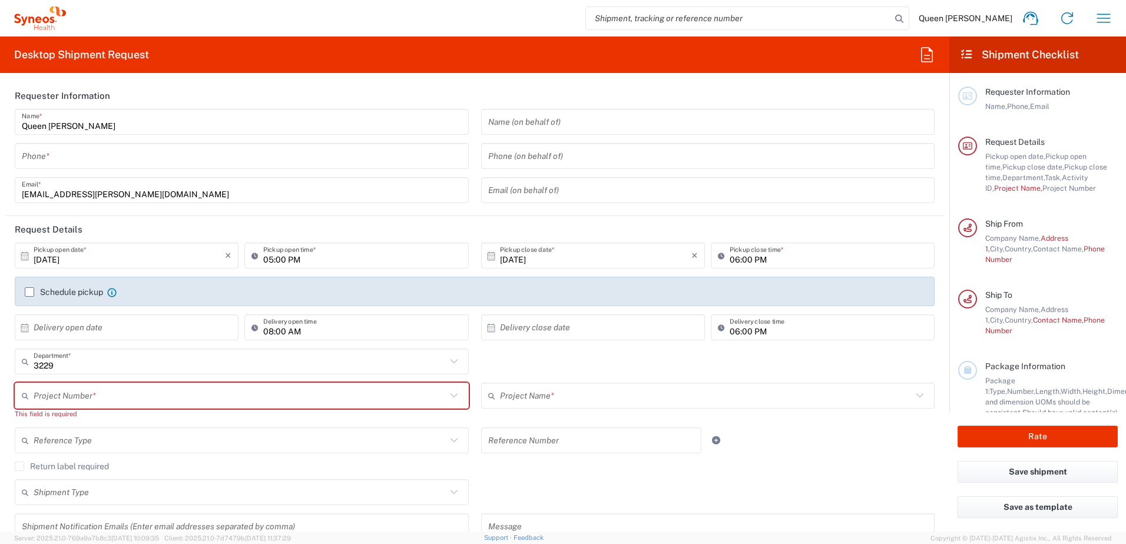
click at [190, 164] on input "tel" at bounding box center [242, 156] width 440 height 21
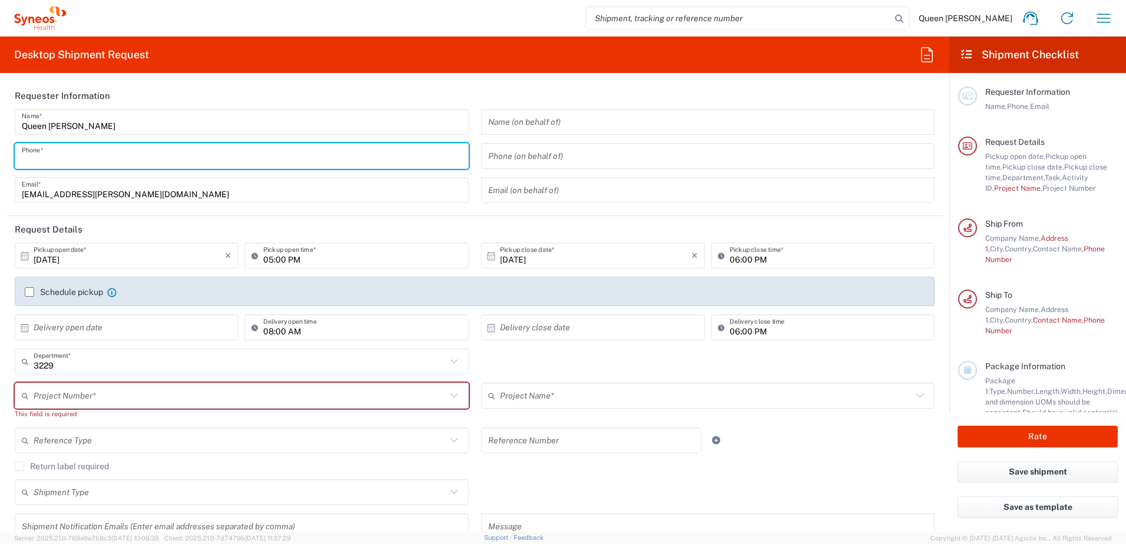
type input "07979165069"
drag, startPoint x: 263, startPoint y: 190, endPoint x: 382, endPoint y: 270, distance: 142.6
click at [263, 190] on input "[EMAIL_ADDRESS][PERSON_NAME][DOMAIN_NAME]" at bounding box center [242, 190] width 440 height 21
click at [313, 196] on input "[EMAIL_ADDRESS][PERSON_NAME][DOMAIN_NAME]" at bounding box center [242, 190] width 440 height 21
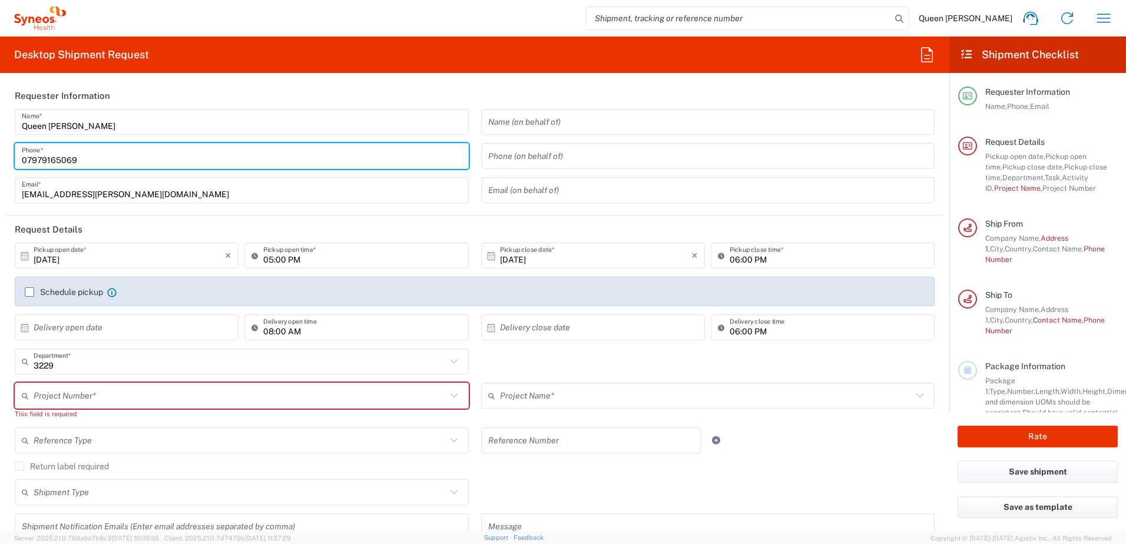
click at [300, 471] on agx-checkbox-control "Return label required" at bounding box center [475, 466] width 920 height 9
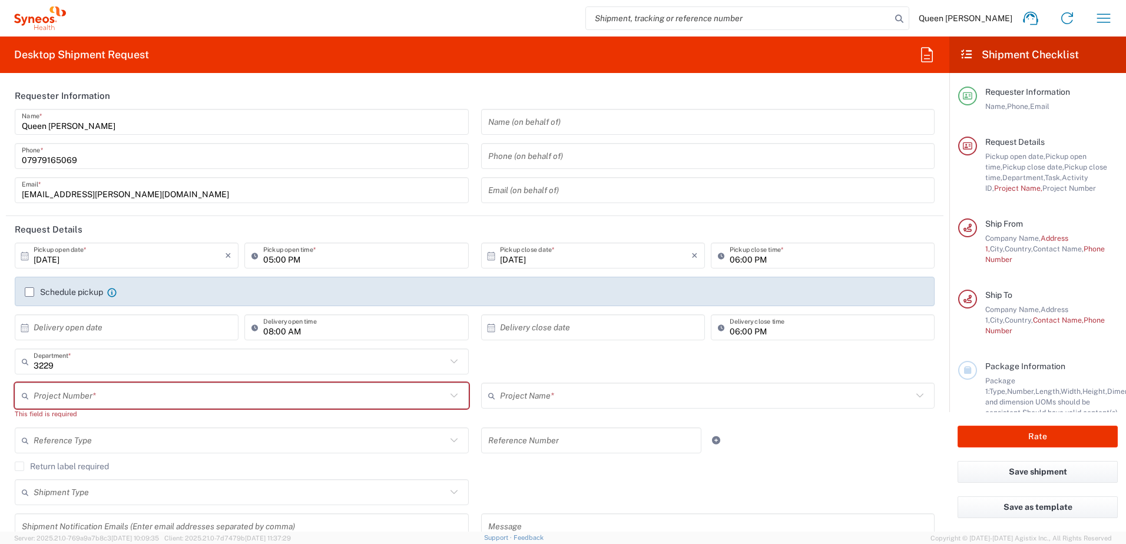
click at [486, 256] on icon at bounding box center [491, 256] width 11 height 11
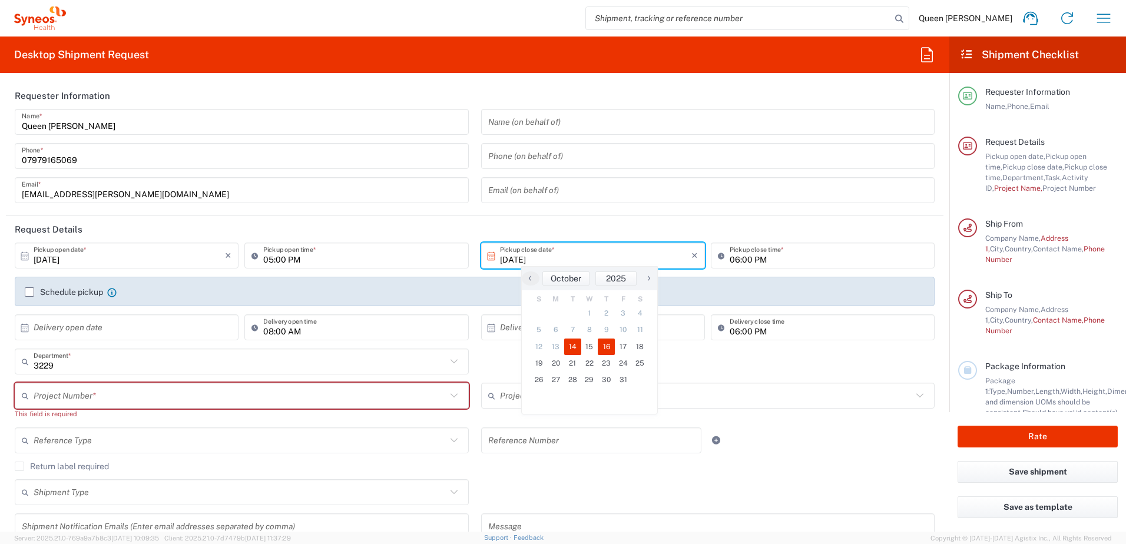
click at [609, 347] on span "16" at bounding box center [606, 347] width 17 height 16
type input "10/16/2025"
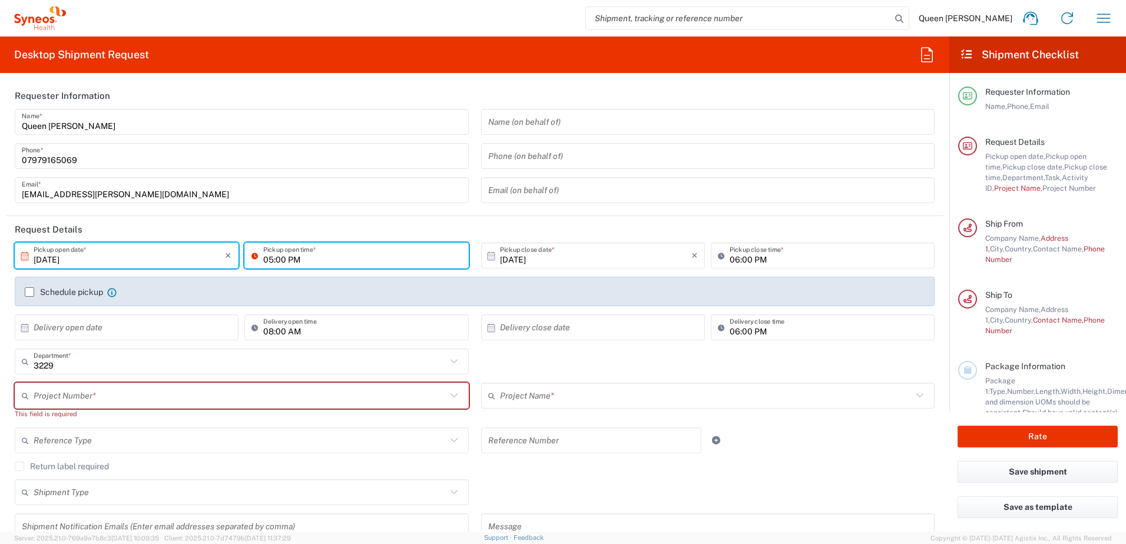
click at [289, 256] on input "05:00 PM" at bounding box center [362, 256] width 198 height 21
click at [287, 259] on input "05:00 PM" at bounding box center [362, 256] width 198 height 21
click at [263, 259] on input "05:00 PM" at bounding box center [362, 256] width 198 height 21
click at [272, 259] on input "05:00 PM" at bounding box center [362, 256] width 198 height 21
type input "10:00 PM"
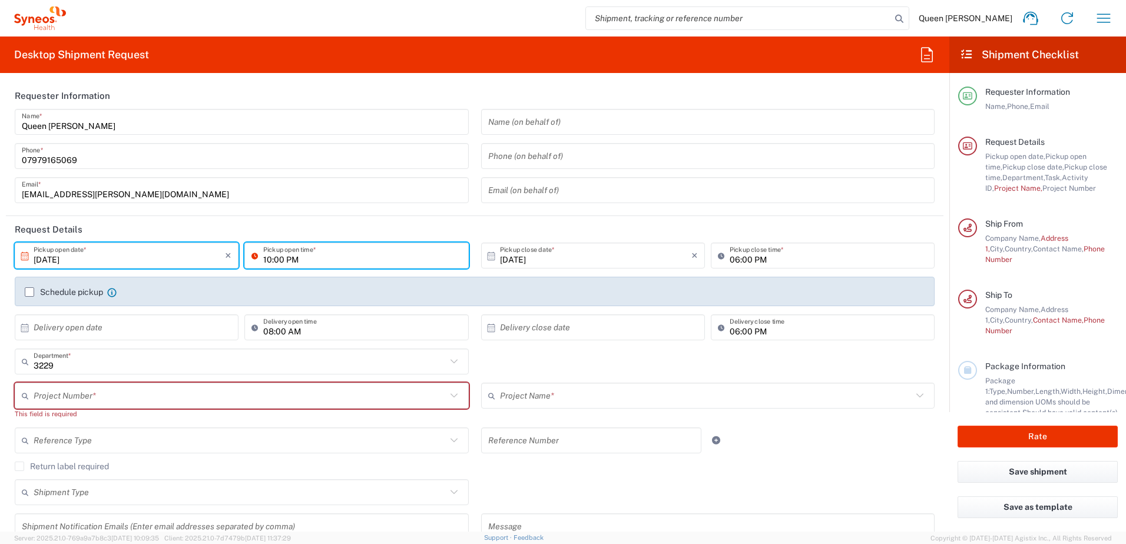
click at [488, 257] on icon at bounding box center [491, 256] width 11 height 11
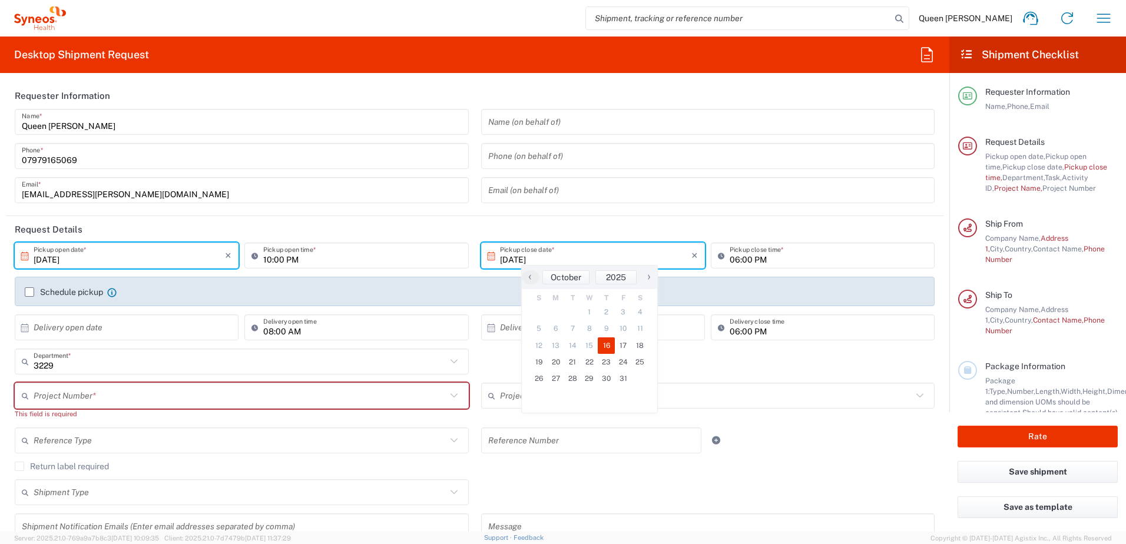
scroll to position [59, 0]
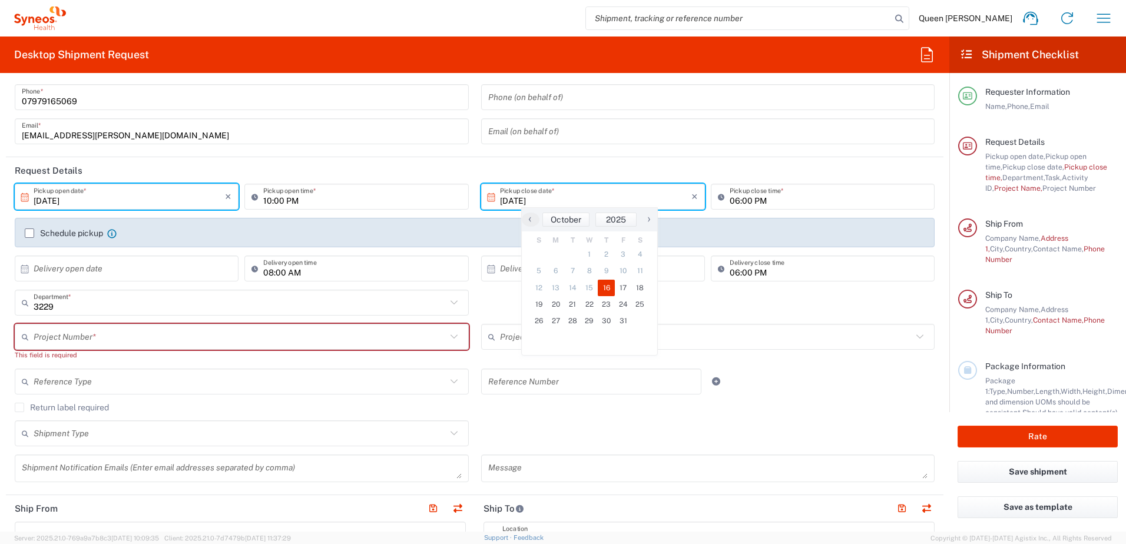
click at [84, 308] on input "3229" at bounding box center [240, 303] width 413 height 21
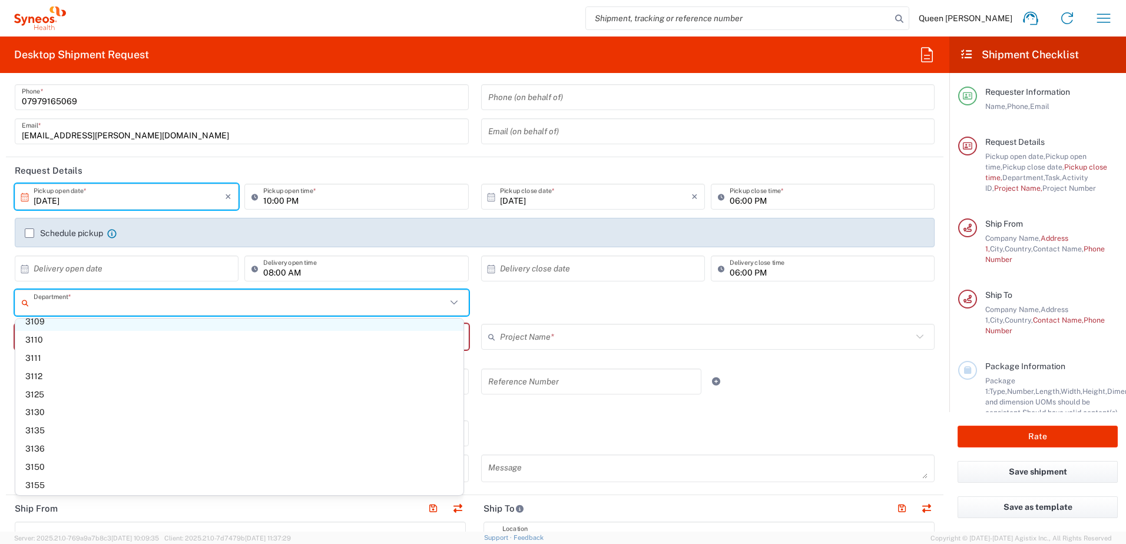
scroll to position [0, 0]
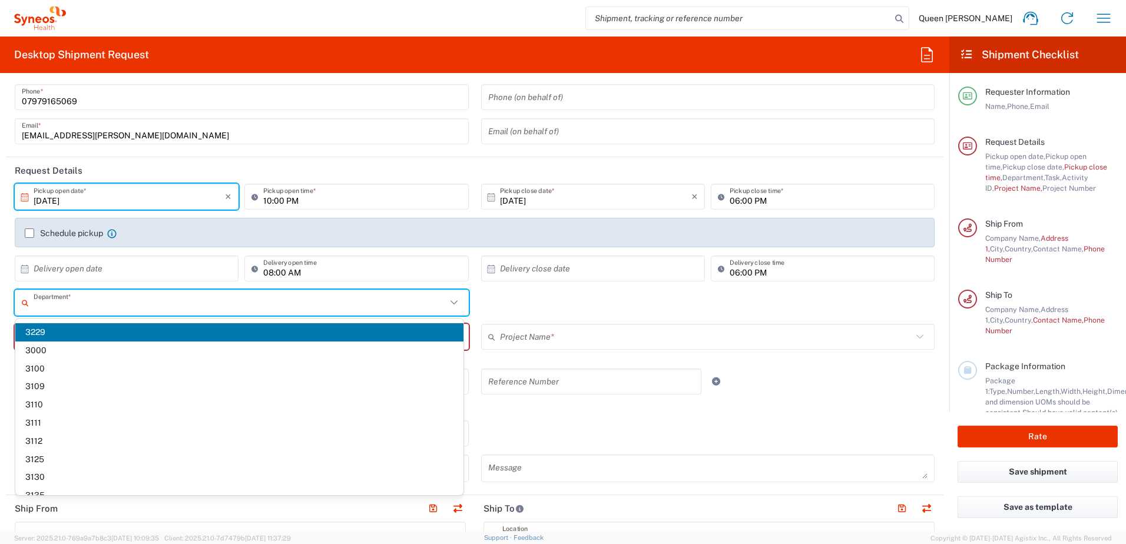
click at [60, 309] on input "text" at bounding box center [240, 303] width 413 height 21
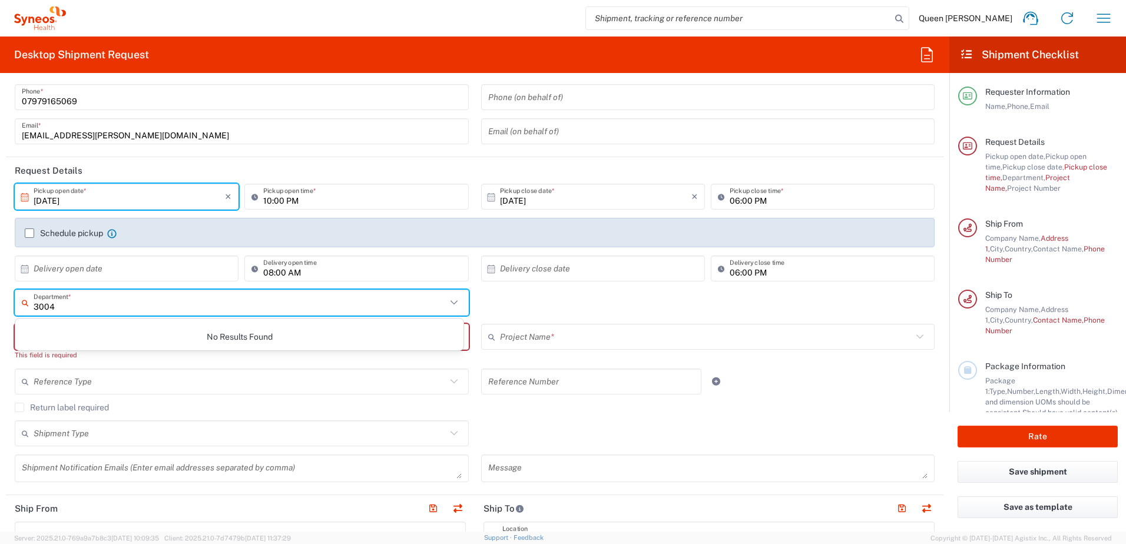
type input "3004"
drag, startPoint x: 212, startPoint y: 391, endPoint x: 252, endPoint y: 267, distance: 130.0
click at [213, 391] on input "text" at bounding box center [240, 382] width 413 height 21
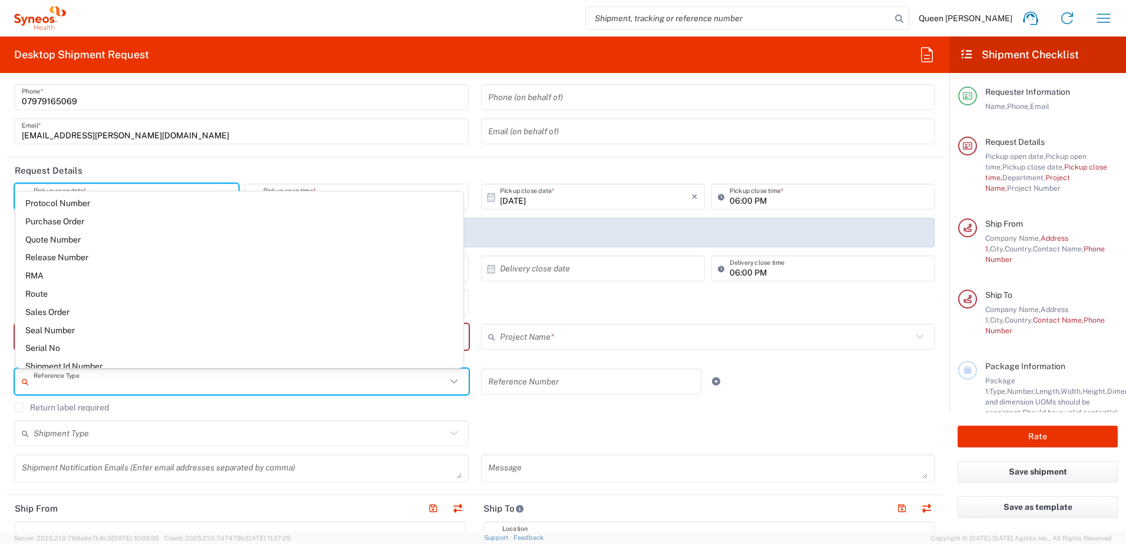
scroll to position [825, 0]
click at [356, 67] on agx-form-header "Desktop Shipment Request" at bounding box center [475, 55] width 950 height 37
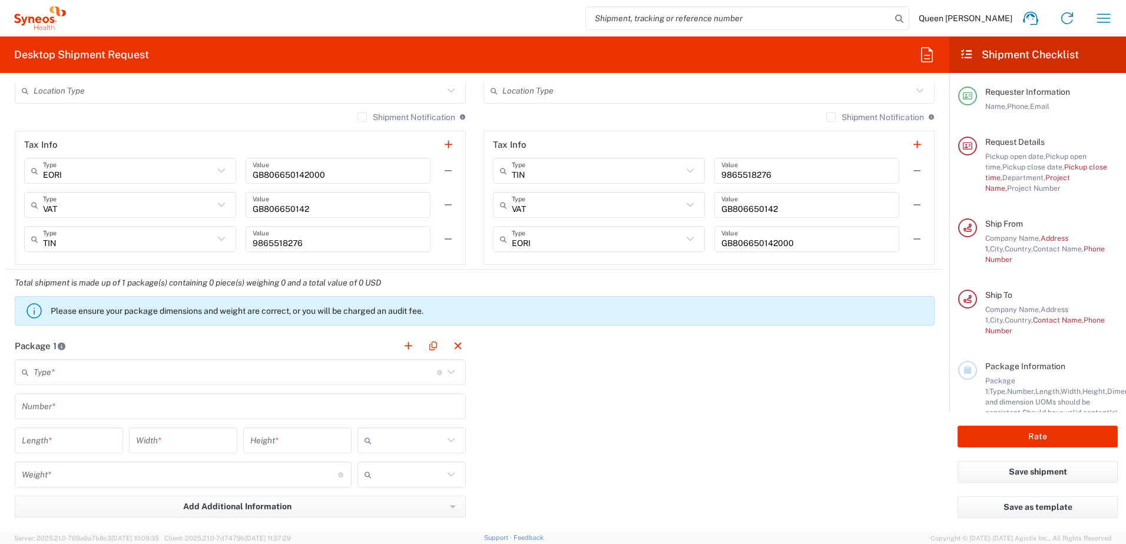
scroll to position [894, 0]
